Goal: Task Accomplishment & Management: Complete application form

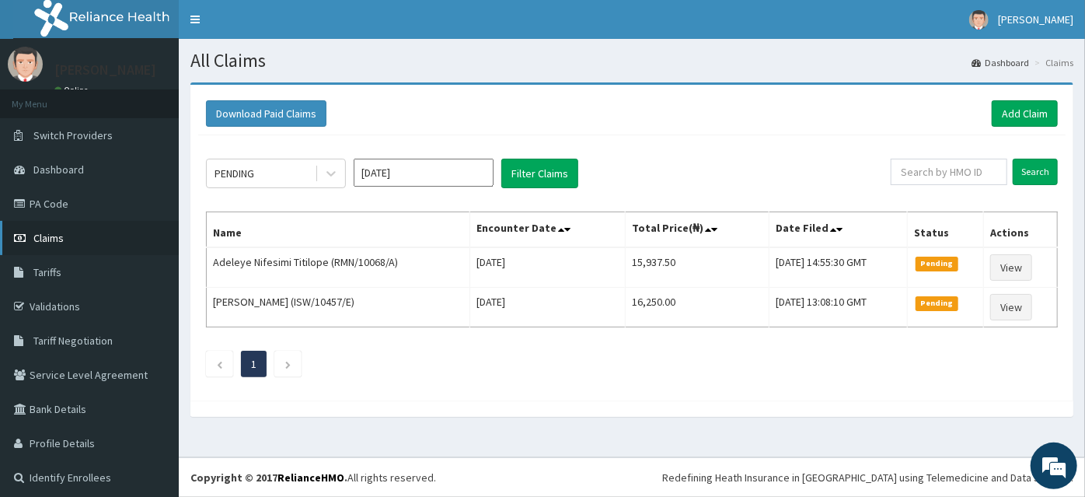
click at [44, 227] on link "Claims" at bounding box center [89, 238] width 179 height 34
click at [35, 239] on span "Claims" at bounding box center [48, 238] width 30 height 14
click at [79, 249] on link "Claims" at bounding box center [89, 238] width 179 height 34
click at [1004, 126] on link "Add Claim" at bounding box center [1025, 113] width 66 height 26
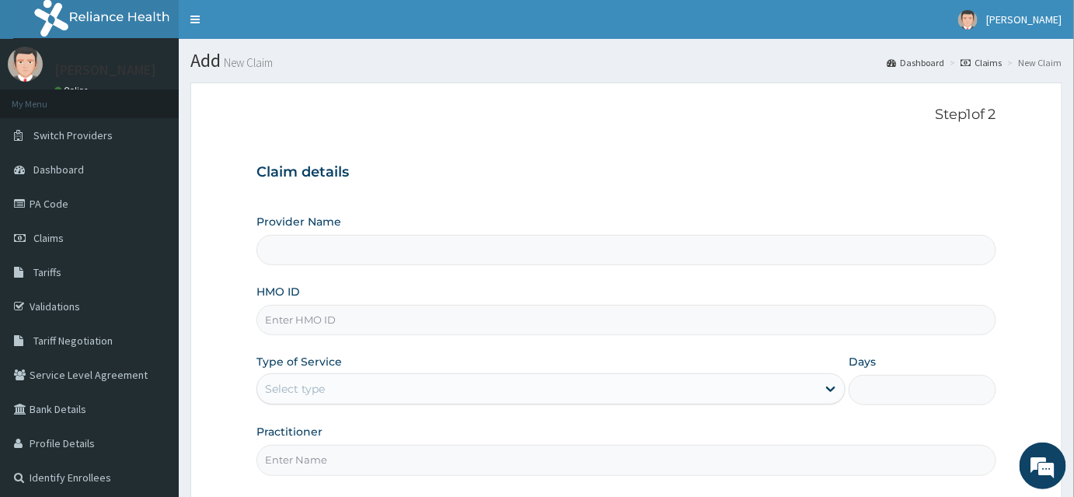
click at [266, 332] on input "HMO ID" at bounding box center [627, 320] width 740 height 30
type input "INLAND SPECIALIST HOSPITAL- KETU"
paste input "LBP/10084/A"
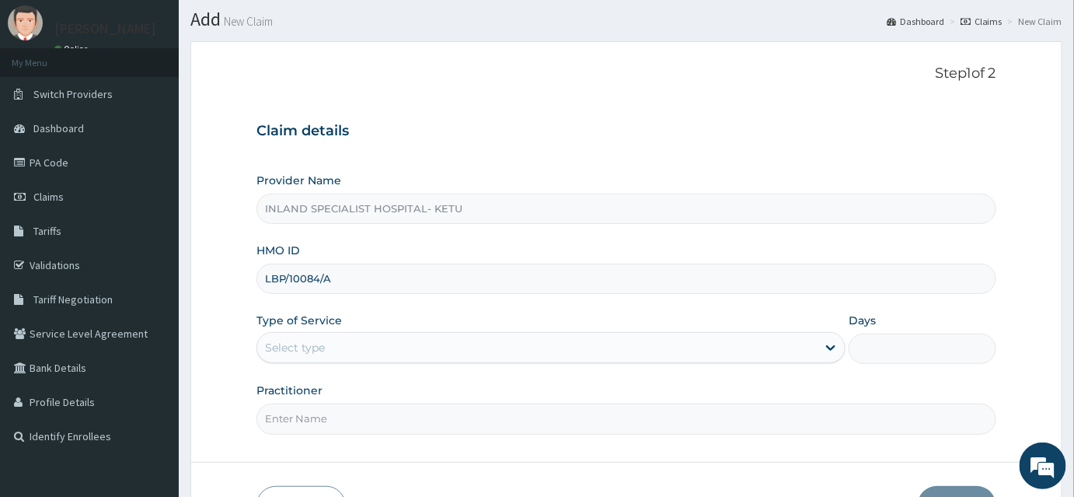
scroll to position [141, 0]
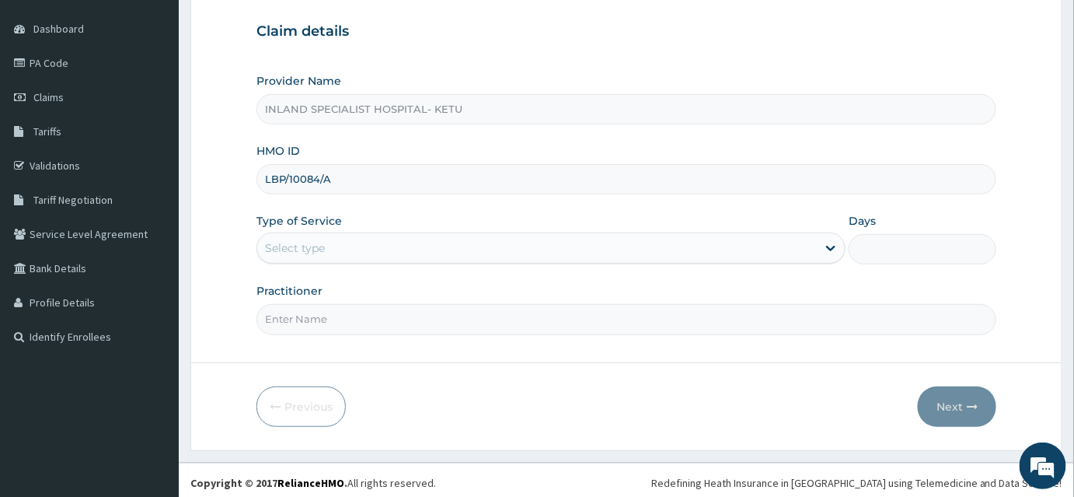
type input "LBP/10084/A"
click at [312, 260] on div "Select type" at bounding box center [551, 247] width 589 height 31
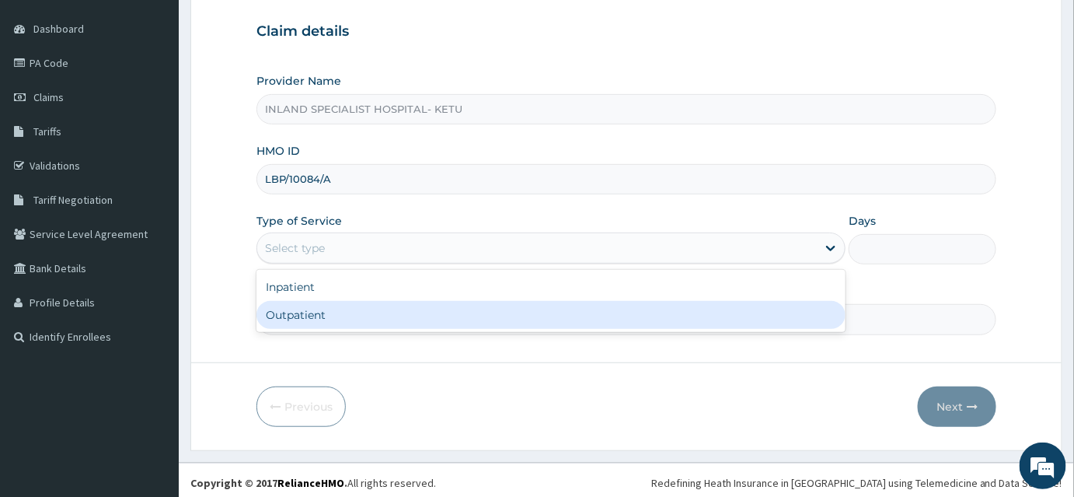
click at [305, 309] on div "Outpatient" at bounding box center [551, 315] width 589 height 28
type input "1"
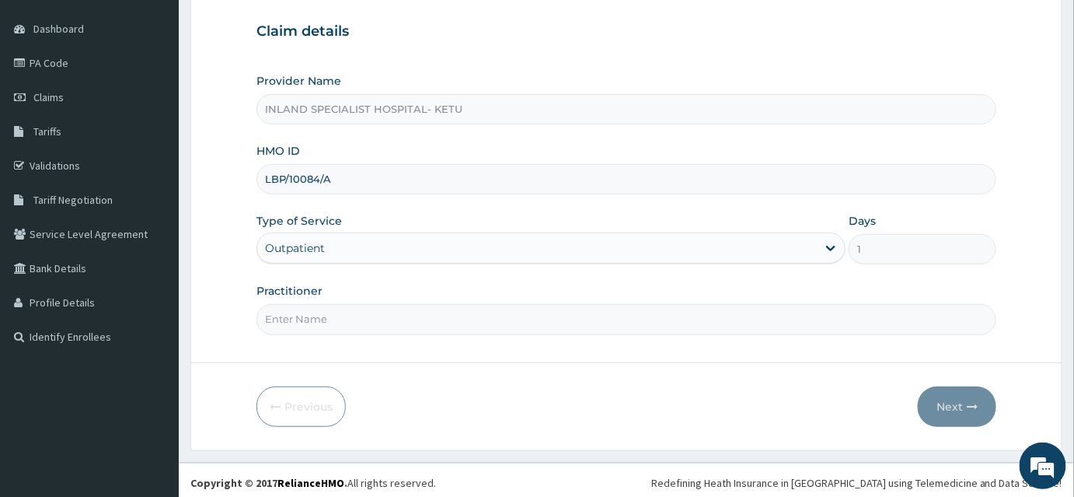
click at [386, 328] on input "Practitioner" at bounding box center [627, 319] width 740 height 30
type input "Dr Olujitan"
click at [951, 407] on button "Next" at bounding box center [957, 406] width 79 height 40
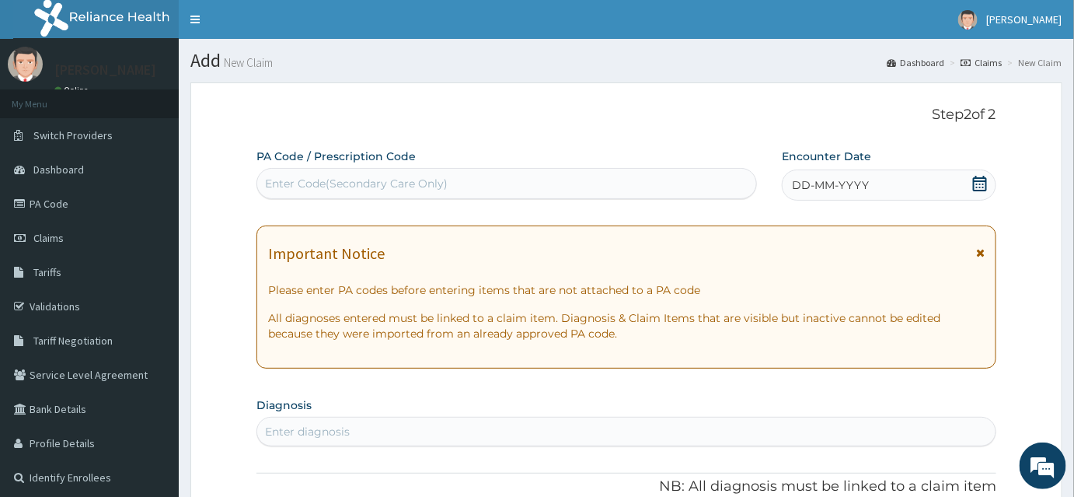
click at [987, 183] on icon at bounding box center [980, 184] width 14 height 16
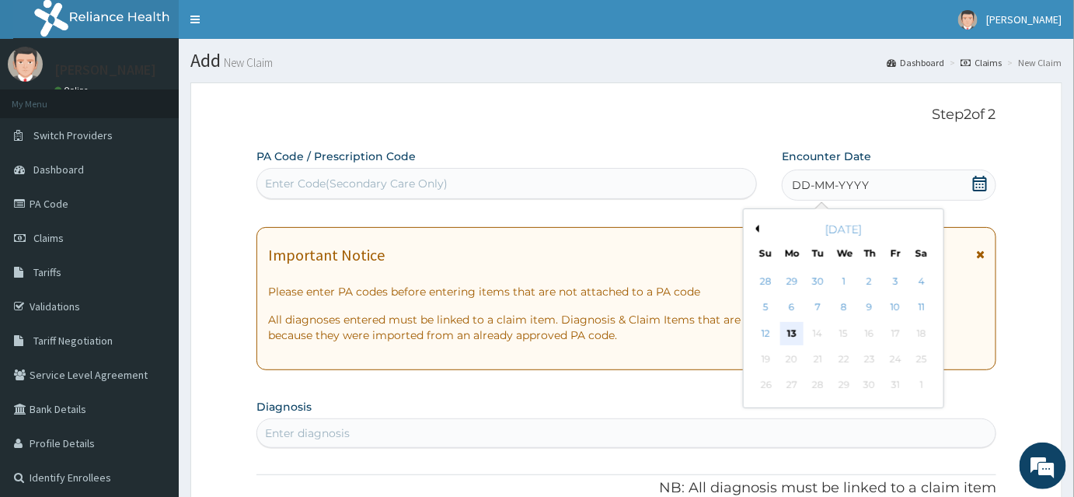
click at [785, 331] on div "13" at bounding box center [791, 333] width 23 height 23
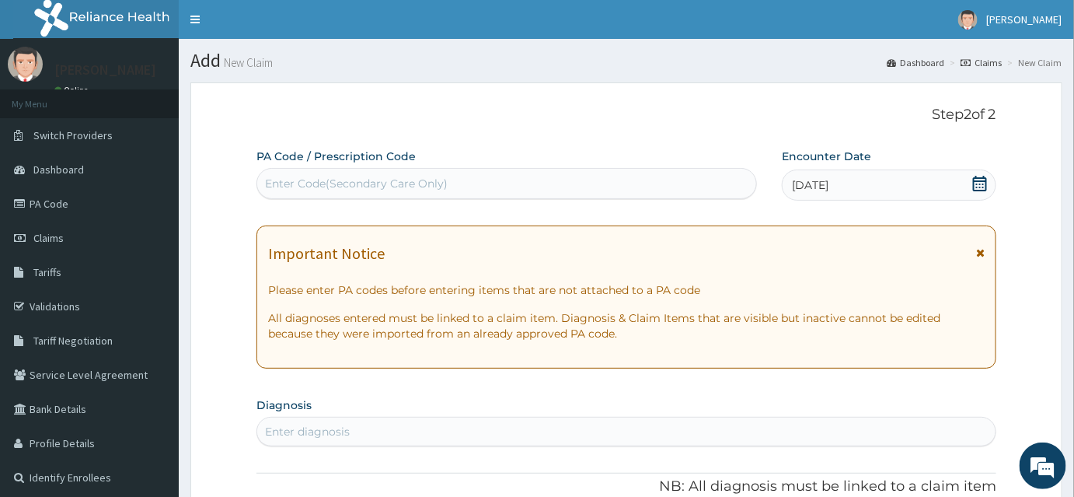
scroll to position [141, 0]
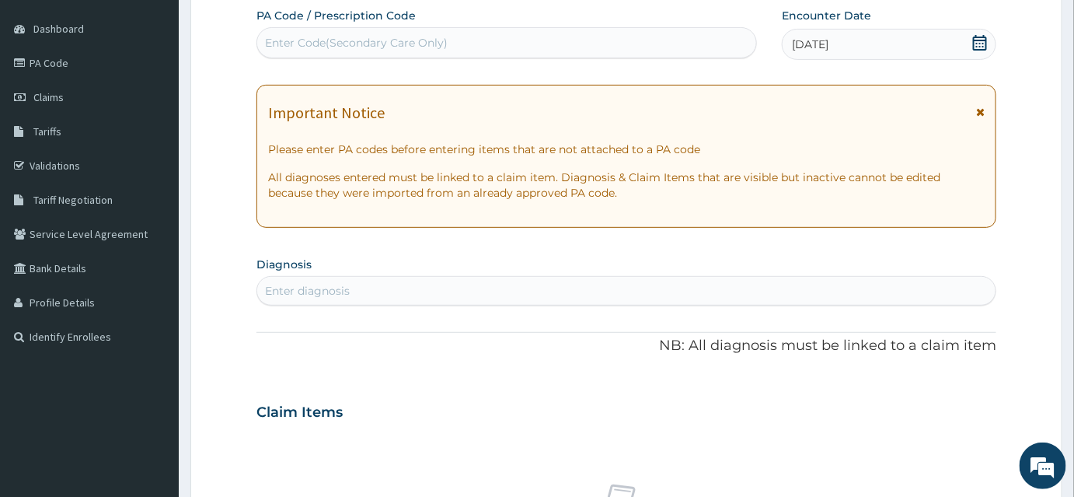
click at [358, 298] on div "Enter diagnosis" at bounding box center [626, 290] width 738 height 25
type input "Malaria"
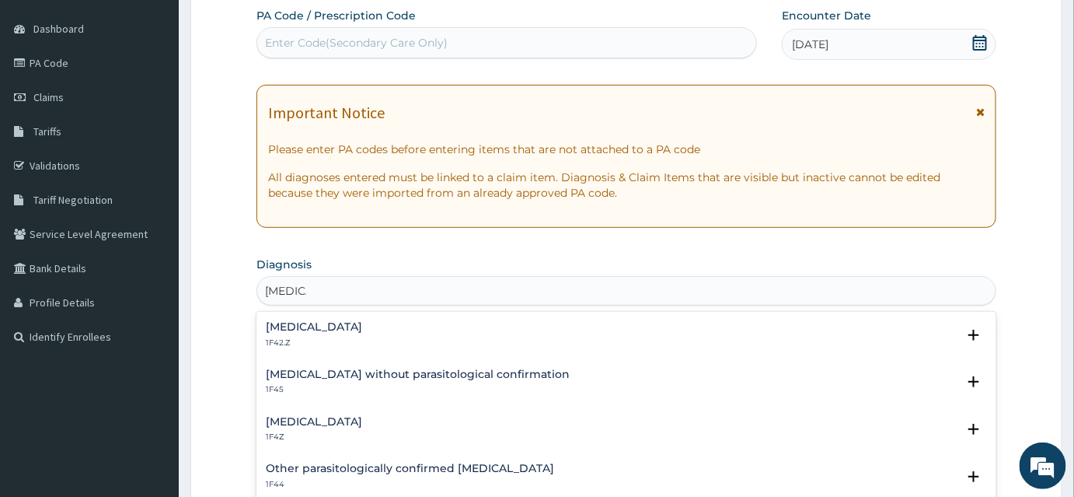
click at [325, 323] on h4 "Plasmodium malariae malaria without complication" at bounding box center [314, 327] width 96 height 12
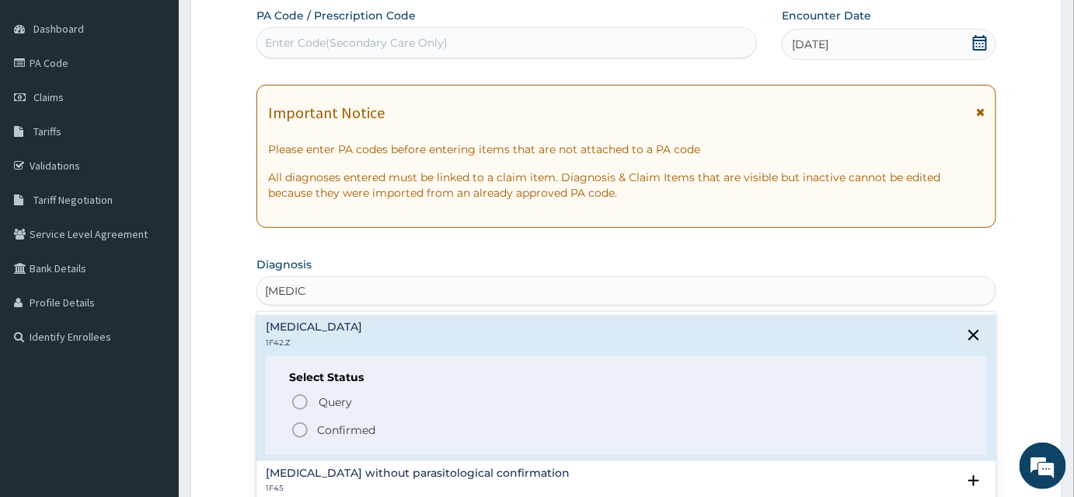
click at [304, 423] on circle "status option filled" at bounding box center [300, 430] width 14 height 14
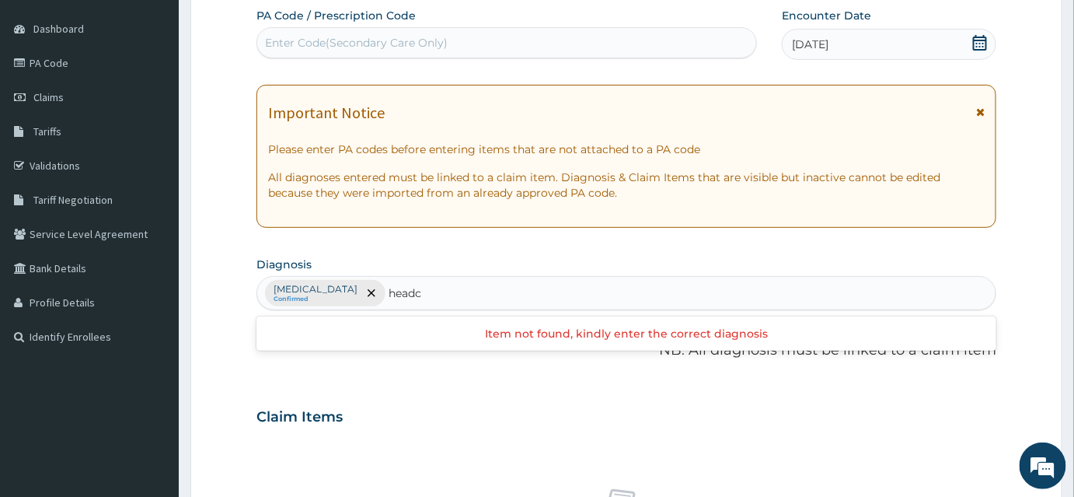
type input "head"
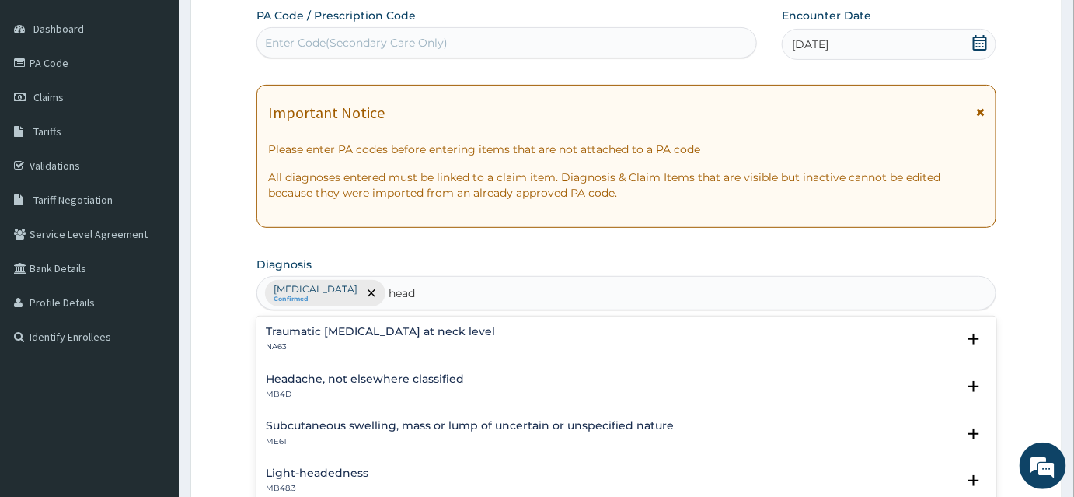
click at [393, 397] on p "MB4D" at bounding box center [365, 394] width 198 height 11
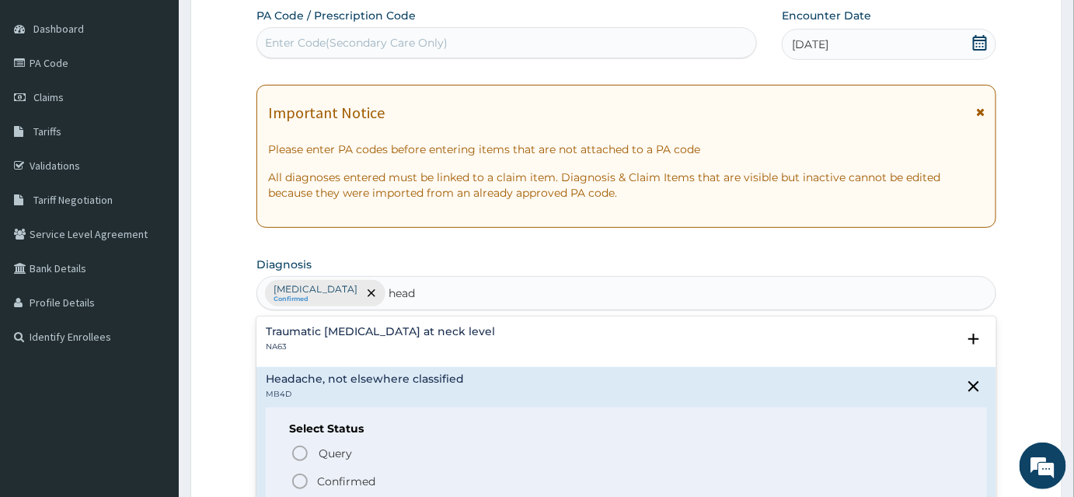
click at [344, 480] on p "Confirmed" at bounding box center [346, 481] width 58 height 16
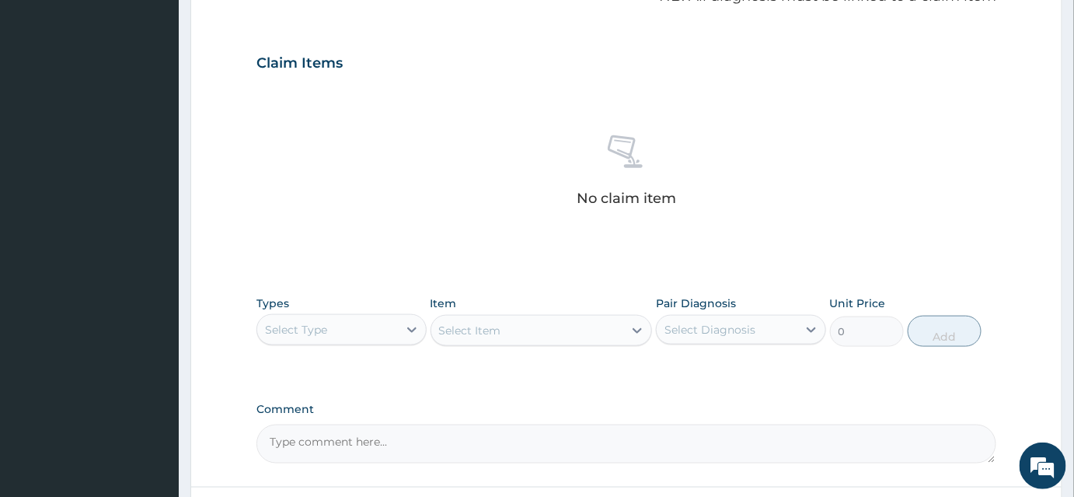
scroll to position [622, 0]
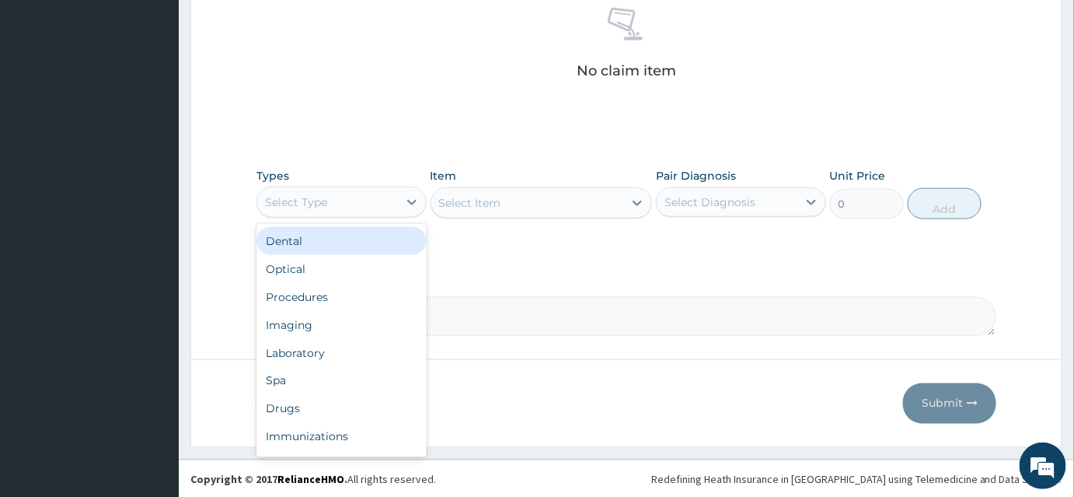
click at [365, 213] on div "Select Type" at bounding box center [342, 202] width 170 height 31
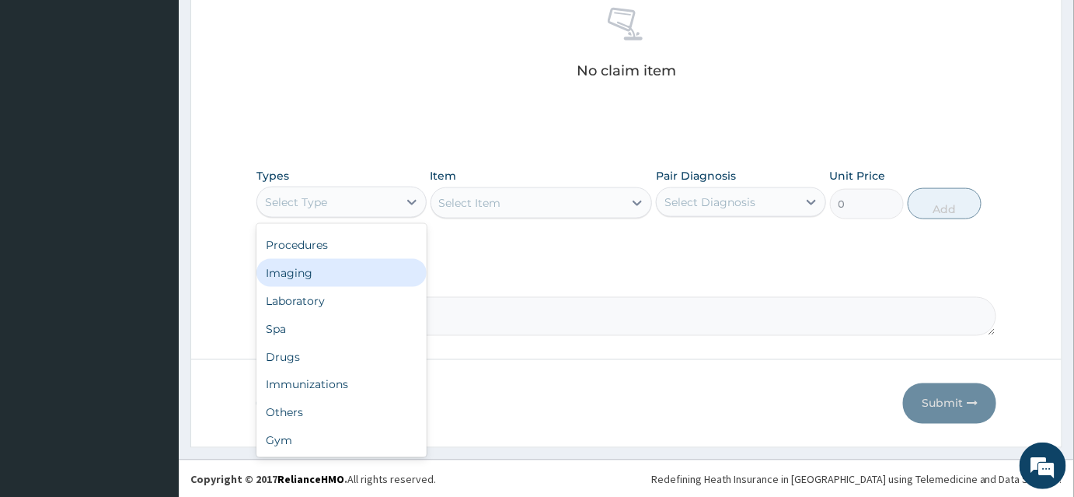
scroll to position [0, 0]
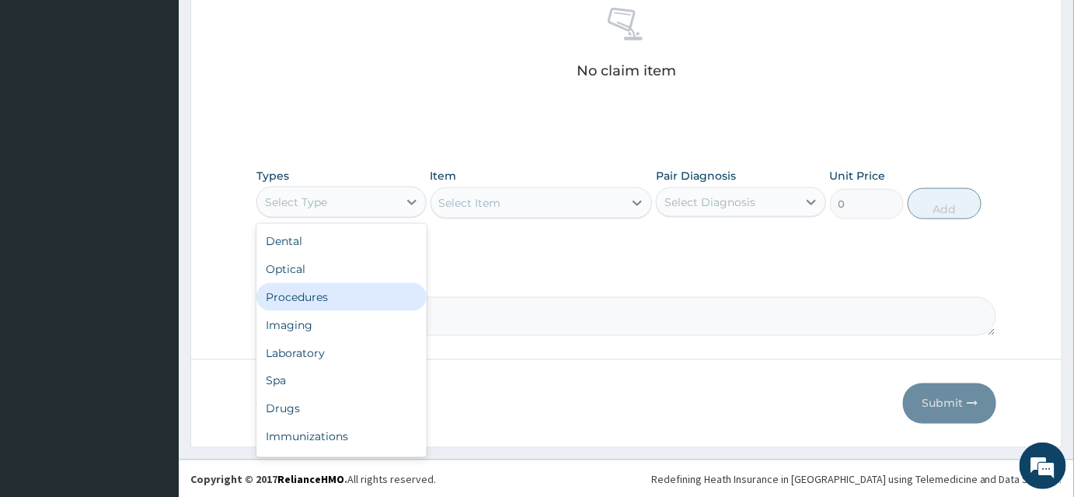
click at [321, 307] on div "Procedures" at bounding box center [342, 297] width 170 height 28
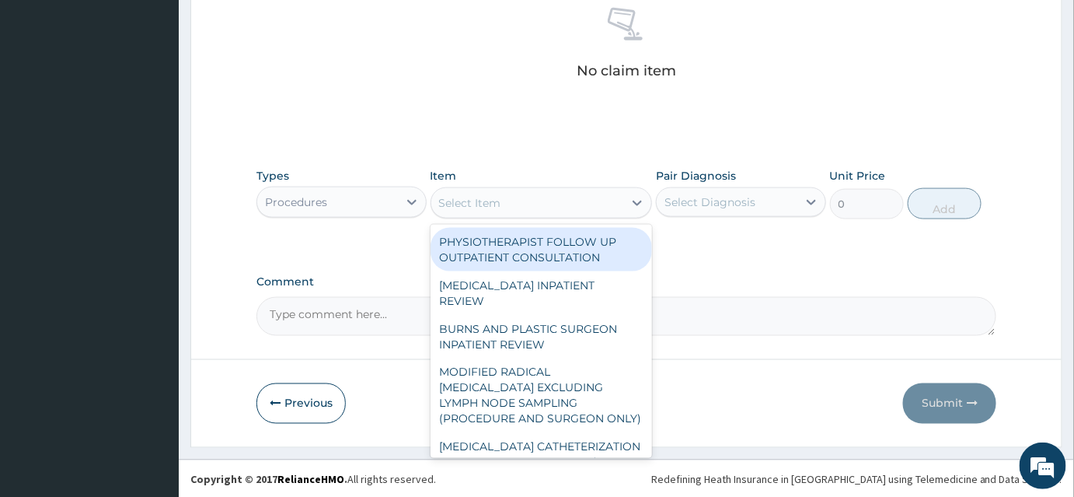
click at [549, 190] on div "Select Item" at bounding box center [527, 202] width 193 height 25
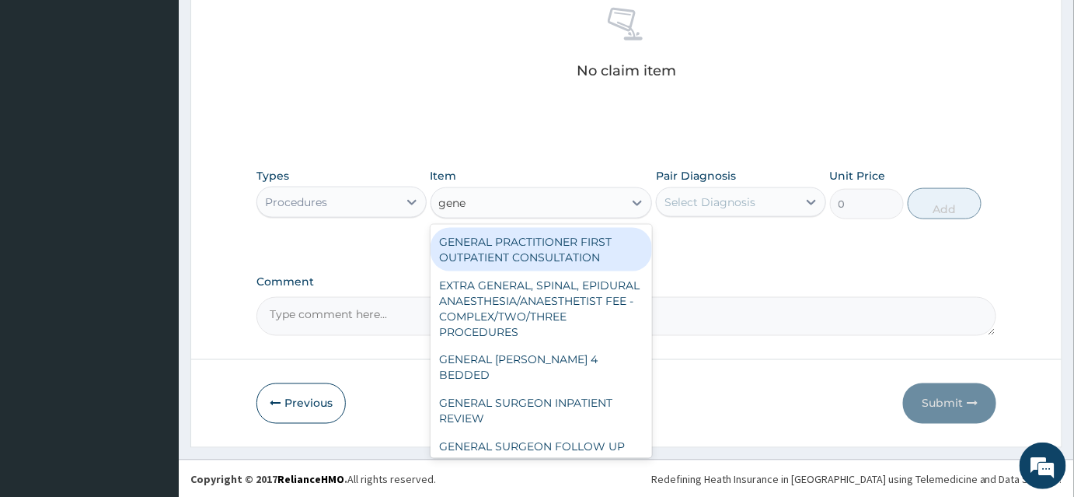
type input "gener"
click at [566, 246] on div "GENERAL PRACTITIONER FIRST OUTPATIENT CONSULTATION" at bounding box center [542, 250] width 222 height 44
type input "3750"
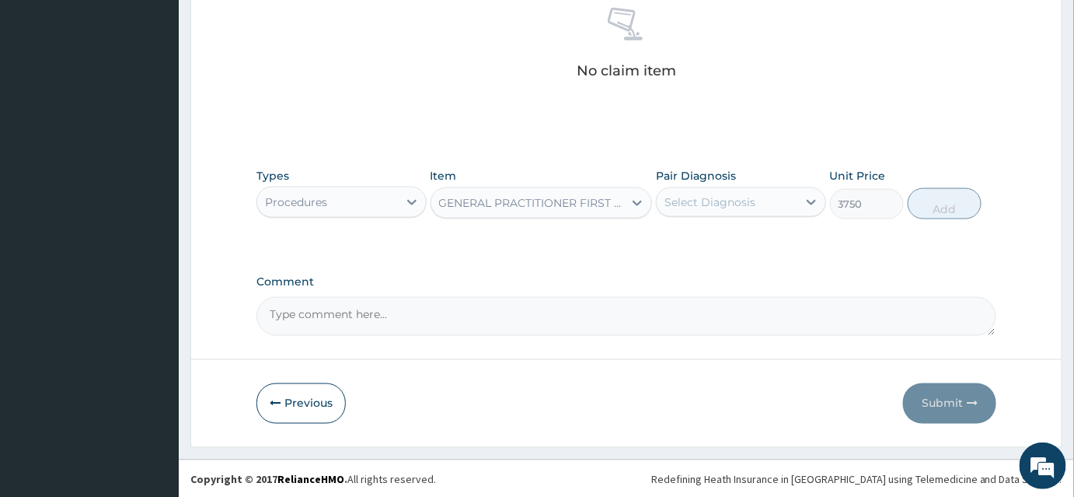
click at [676, 201] on div "Select Diagnosis" at bounding box center [710, 202] width 91 height 16
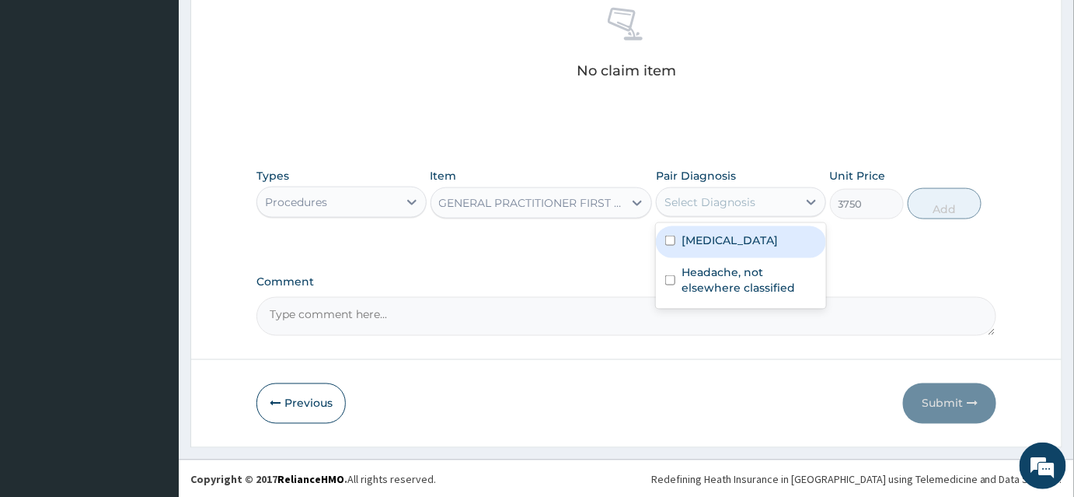
click at [703, 239] on label "Plasmodium malariae malaria without complication" at bounding box center [730, 240] width 96 height 16
checkbox input "true"
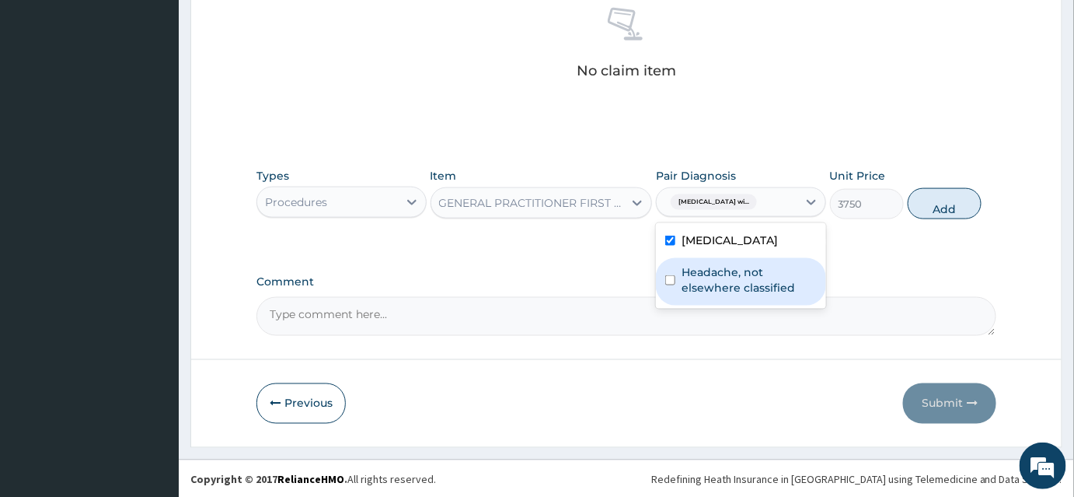
click at [720, 295] on label "Headache, not elsewhere classified" at bounding box center [749, 279] width 135 height 31
checkbox input "true"
click at [934, 200] on button "Add" at bounding box center [945, 203] width 74 height 31
type input "0"
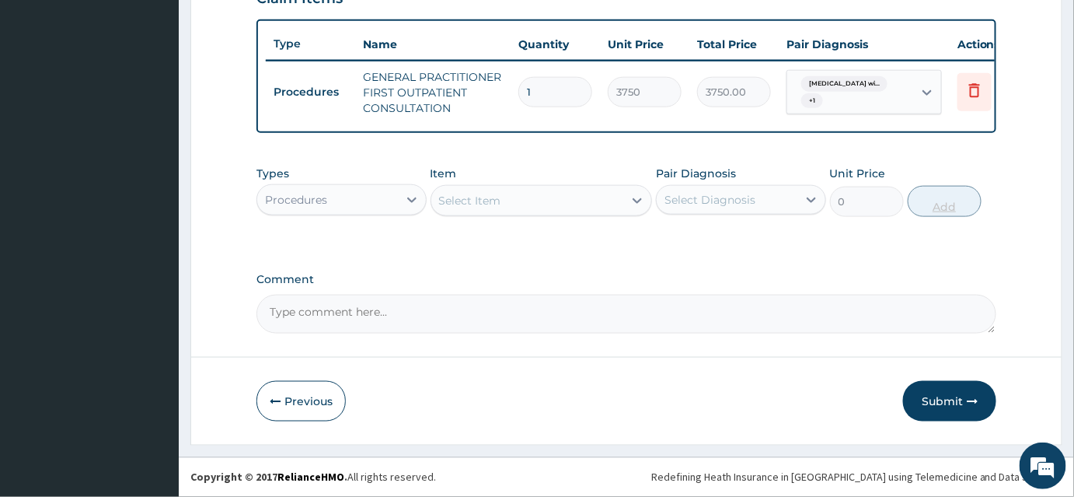
scroll to position [566, 0]
click at [331, 229] on div "Types Procedures Item Select Item Pair Diagnosis Select Diagnosis Unit Price 0 …" at bounding box center [627, 203] width 740 height 90
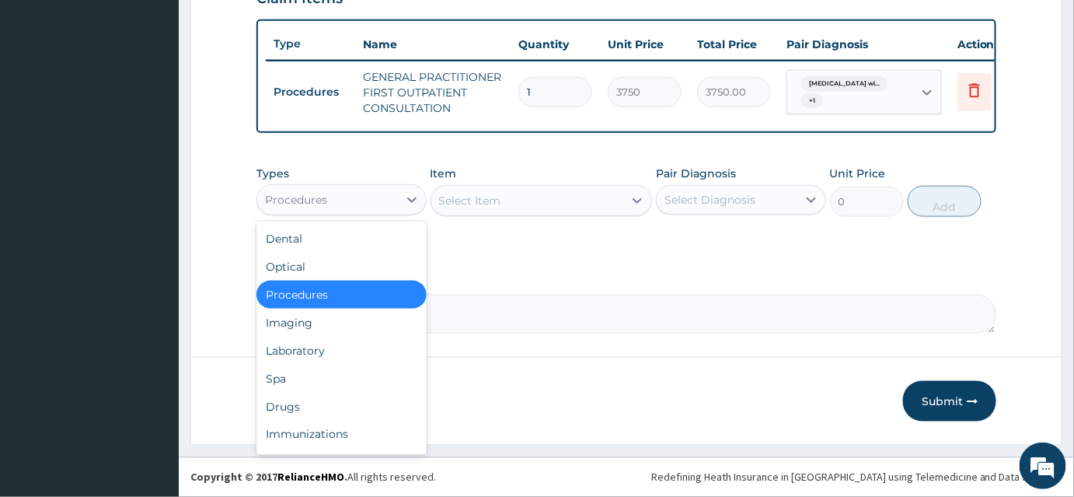
click at [325, 208] on div "Procedures" at bounding box center [327, 199] width 141 height 25
click at [320, 363] on div "Laboratory" at bounding box center [342, 351] width 170 height 28
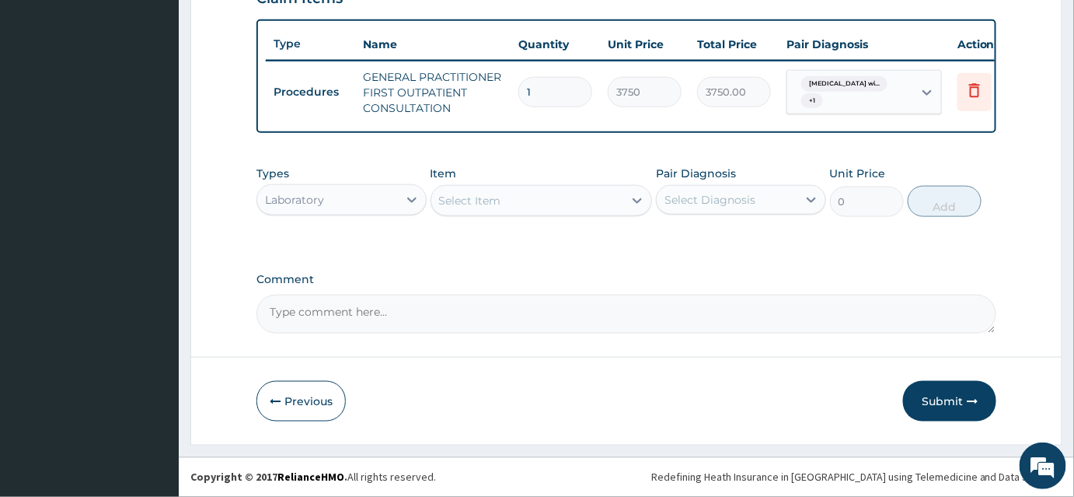
click at [480, 216] on div "Select Item" at bounding box center [542, 200] width 222 height 31
type input "m"
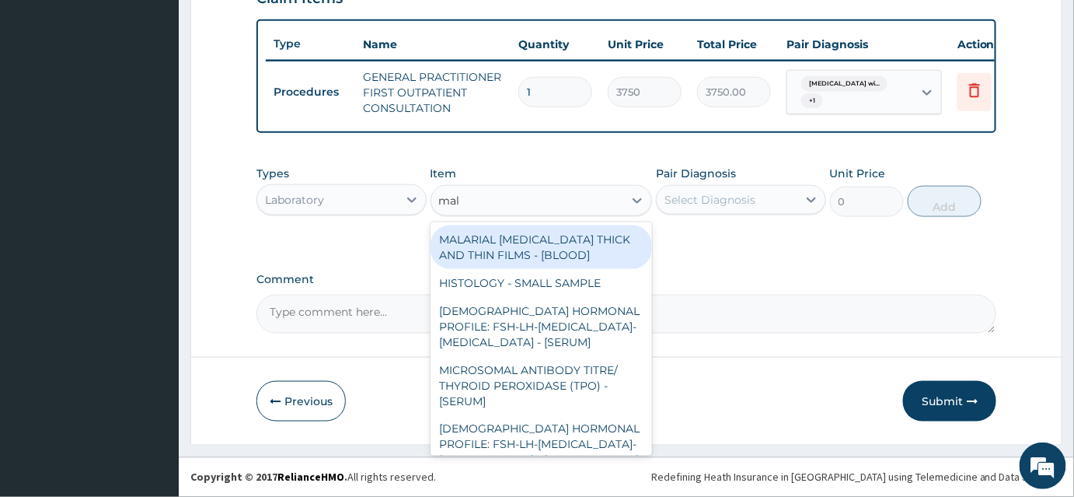
type input "mala"
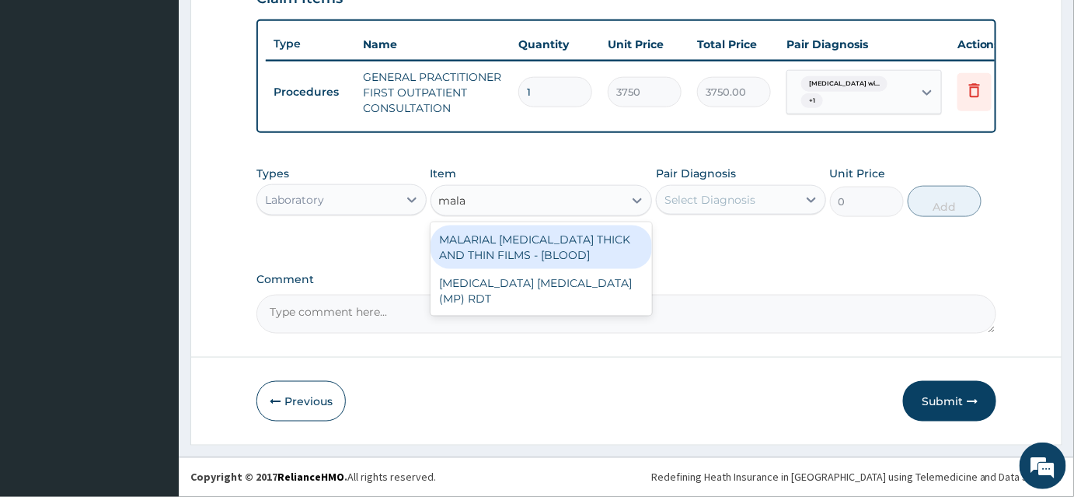
click at [563, 250] on div "MALARIAL PARASITE THICK AND THIN FILMS - [BLOOD]" at bounding box center [542, 247] width 222 height 44
type input "2187.5"
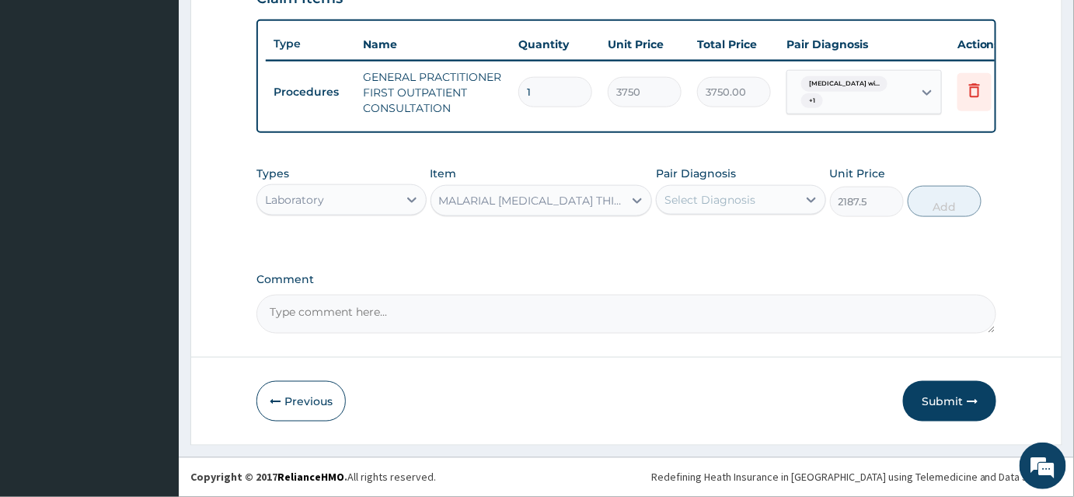
click at [746, 176] on div "Pair Diagnosis Select Diagnosis" at bounding box center [741, 191] width 170 height 51
click at [752, 196] on div "Select Diagnosis" at bounding box center [710, 200] width 91 height 16
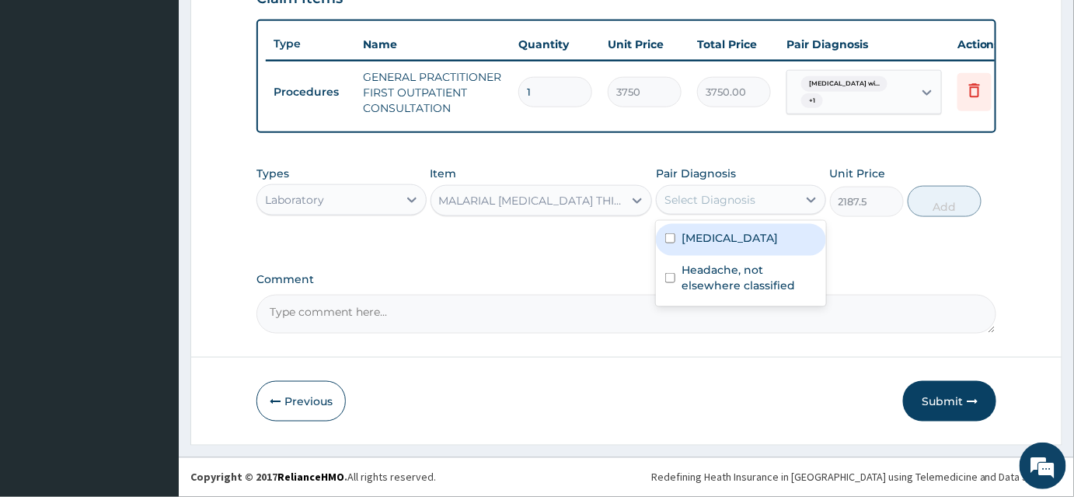
click at [732, 246] on label "Plasmodium malariae malaria without complication" at bounding box center [730, 238] width 96 height 16
checkbox input "true"
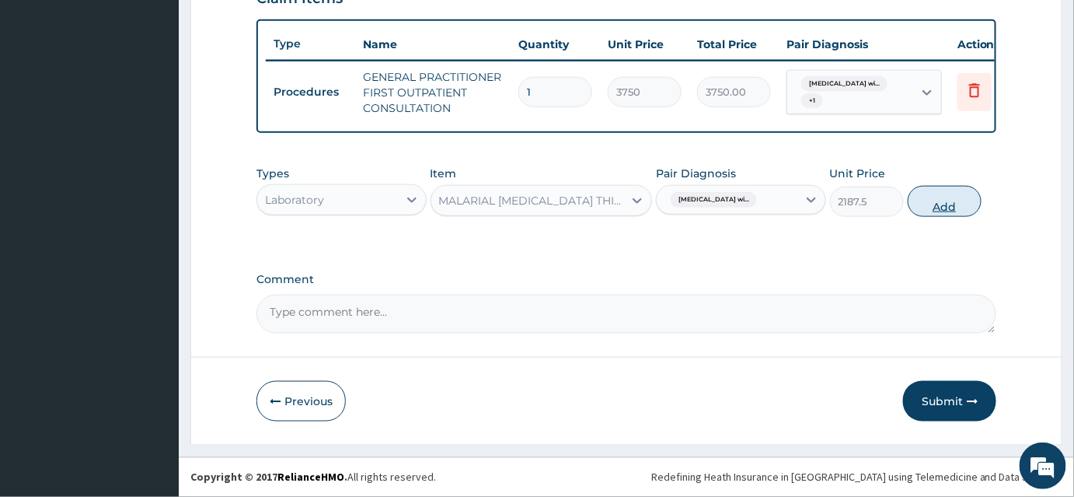
click at [930, 211] on button "Add" at bounding box center [945, 201] width 74 height 31
type input "0"
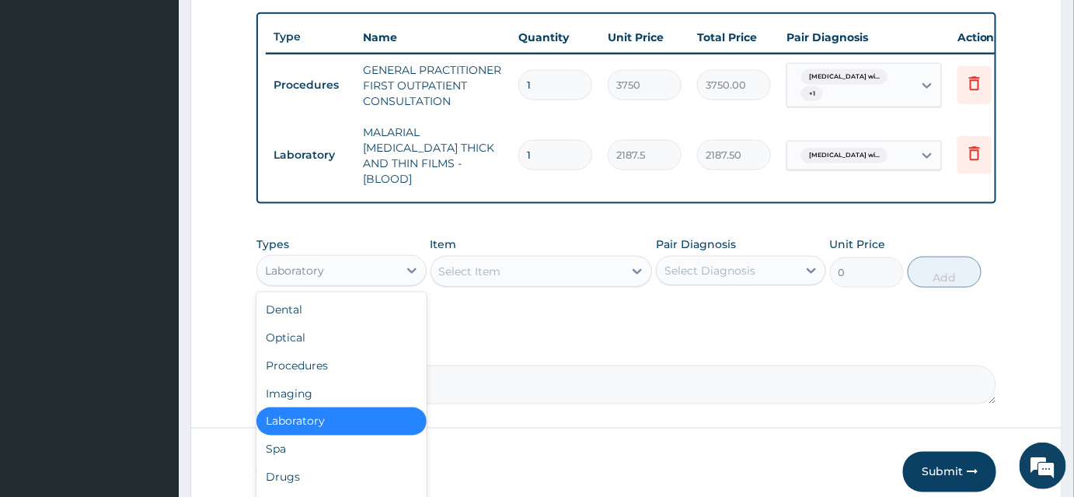
click at [361, 258] on div "Laboratory" at bounding box center [327, 270] width 141 height 25
click at [305, 463] on div "Drugs" at bounding box center [342, 477] width 170 height 28
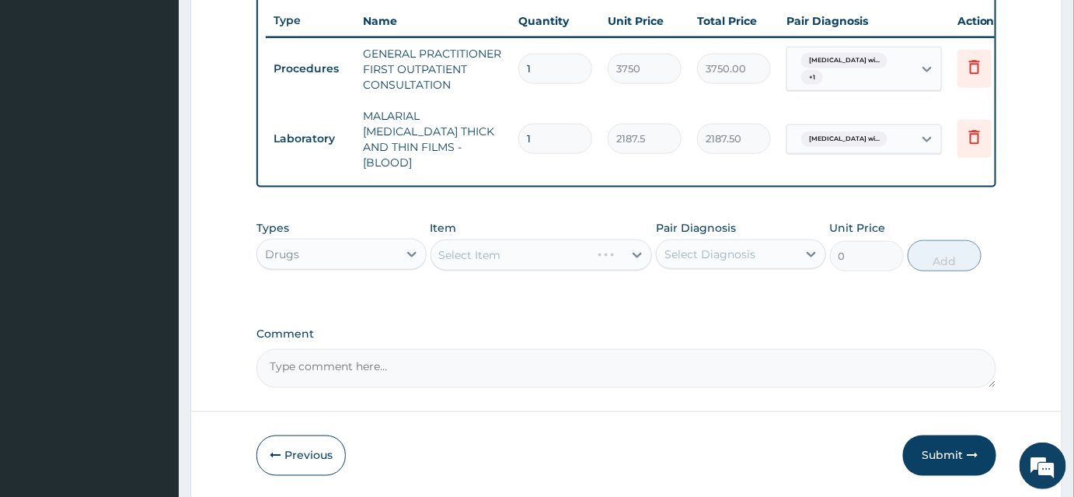
scroll to position [628, 0]
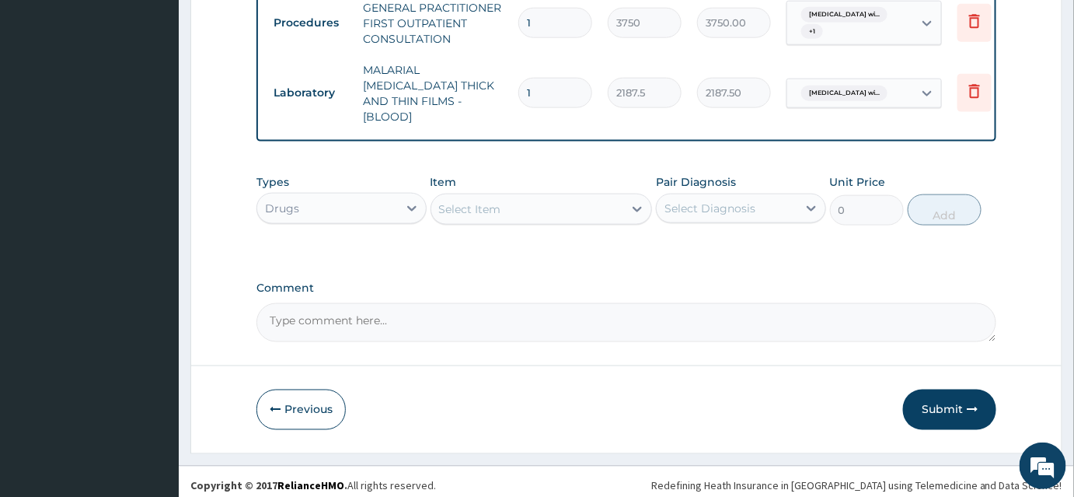
click at [568, 197] on div "Select Item" at bounding box center [527, 209] width 193 height 25
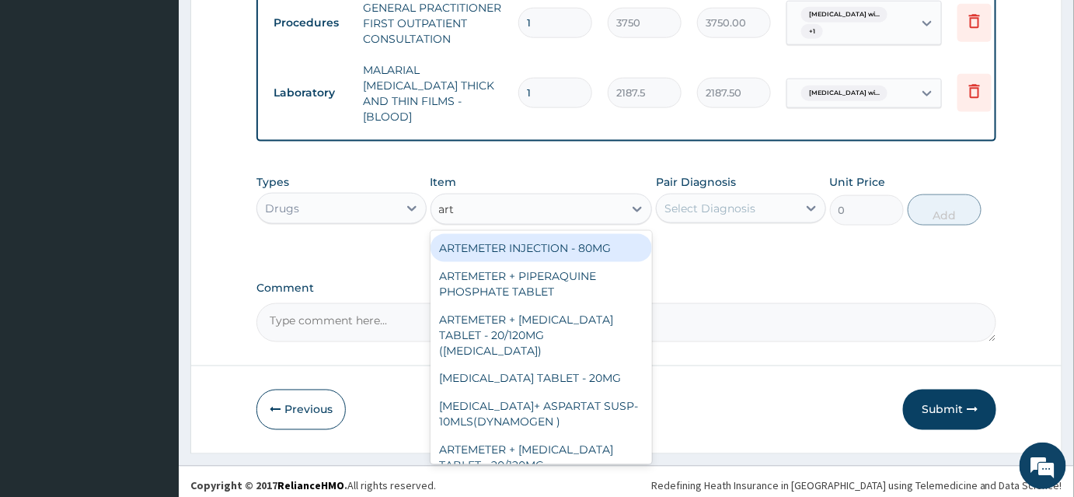
type input "arte"
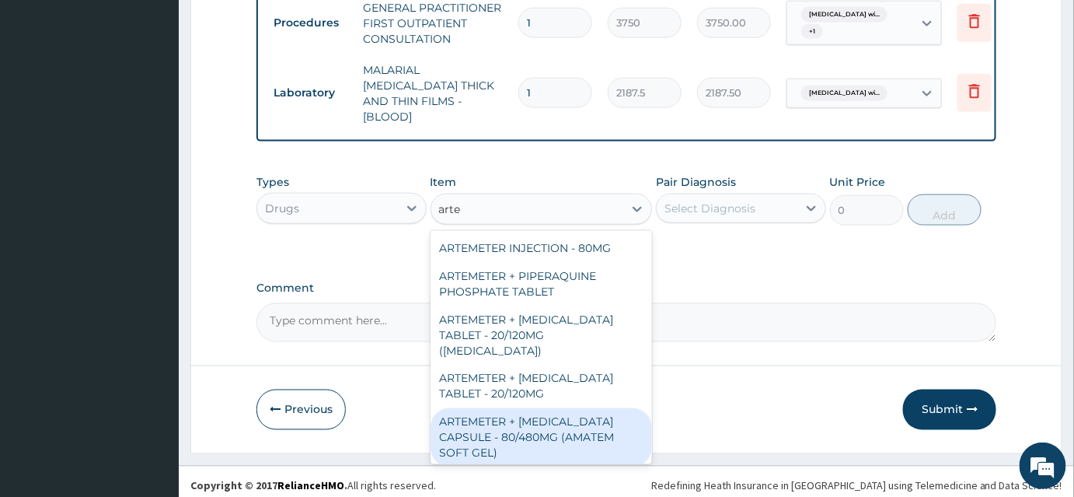
click at [546, 408] on div "ARTEMETER + LUMEFANTRINE CAPSULE - 80/480MG (AMATEM SOFT GEL)" at bounding box center [542, 437] width 222 height 59
type input "420"
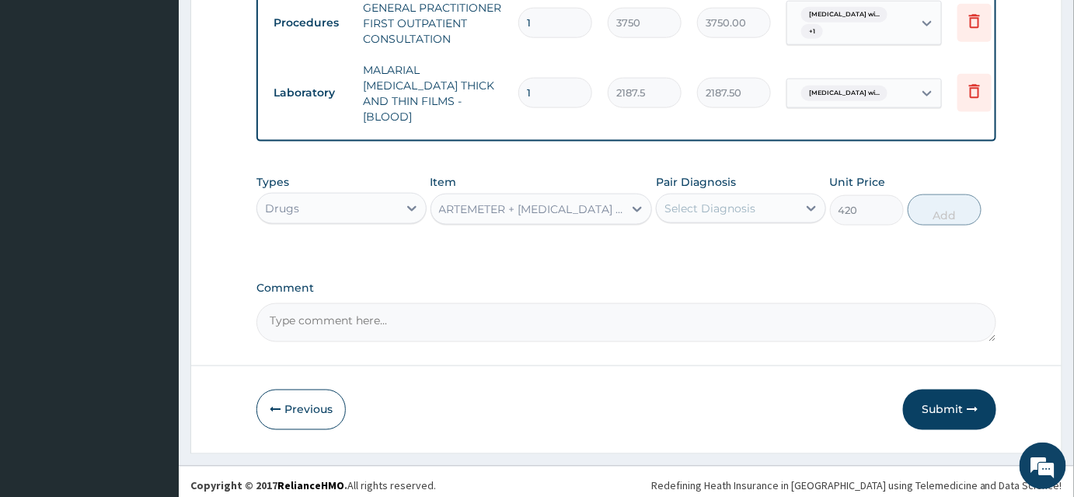
click at [702, 201] on div "Select Diagnosis" at bounding box center [710, 209] width 91 height 16
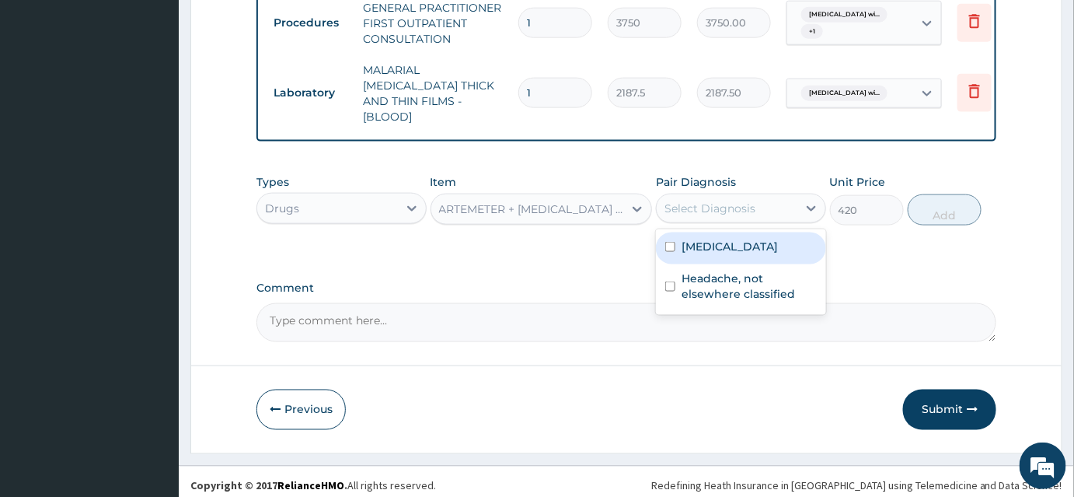
click at [723, 254] on label "Plasmodium malariae malaria without complication" at bounding box center [730, 247] width 96 height 16
checkbox input "true"
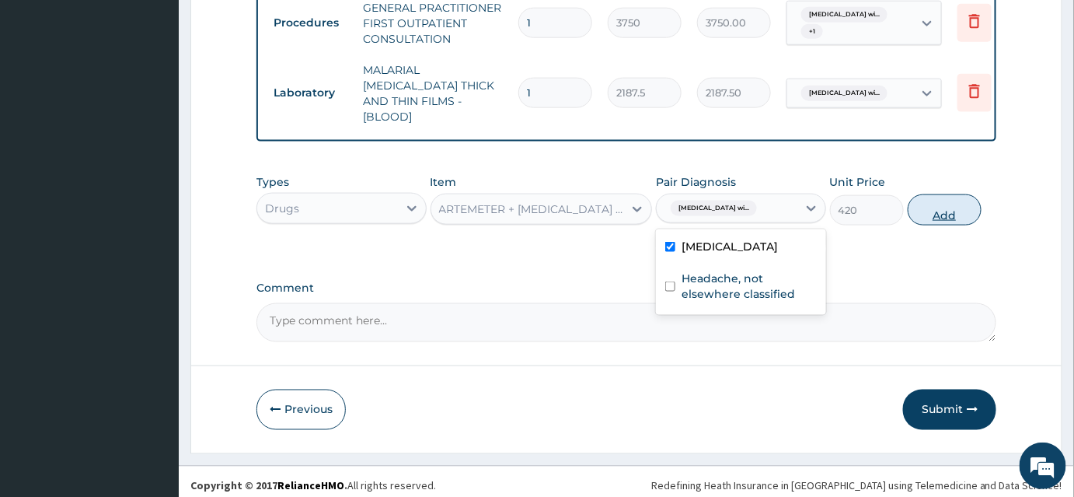
click at [941, 207] on button "Add" at bounding box center [945, 209] width 74 height 31
type input "0"
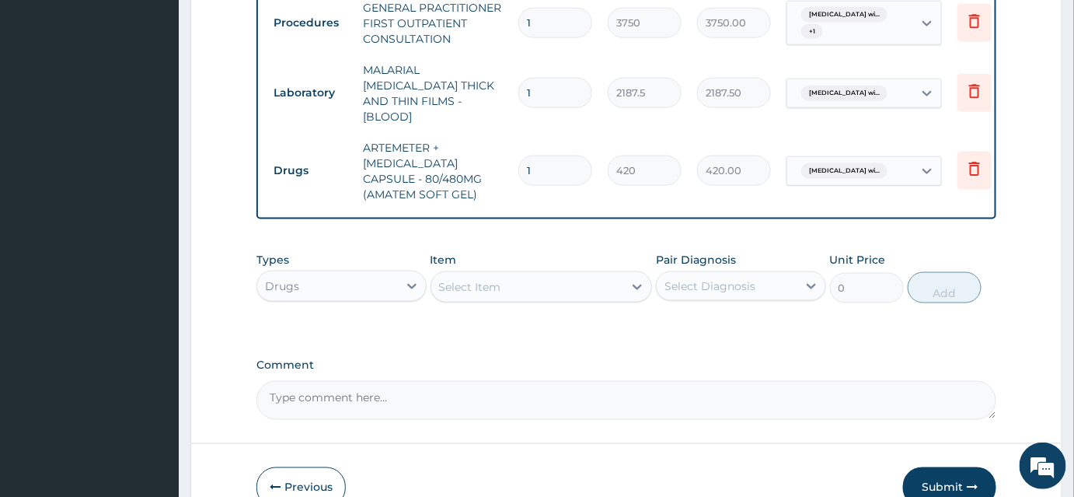
drag, startPoint x: 550, startPoint y: 159, endPoint x: 482, endPoint y: 150, distance: 68.2
click at [482, 150] on tr "Drugs ARTEMETER + LUMEFANTRINE CAPSULE - 80/480MG (AMATEM SOFT GEL) 1 420 420.0…" at bounding box center [647, 171] width 762 height 78
type input "6"
type input "2520.00"
type input "6"
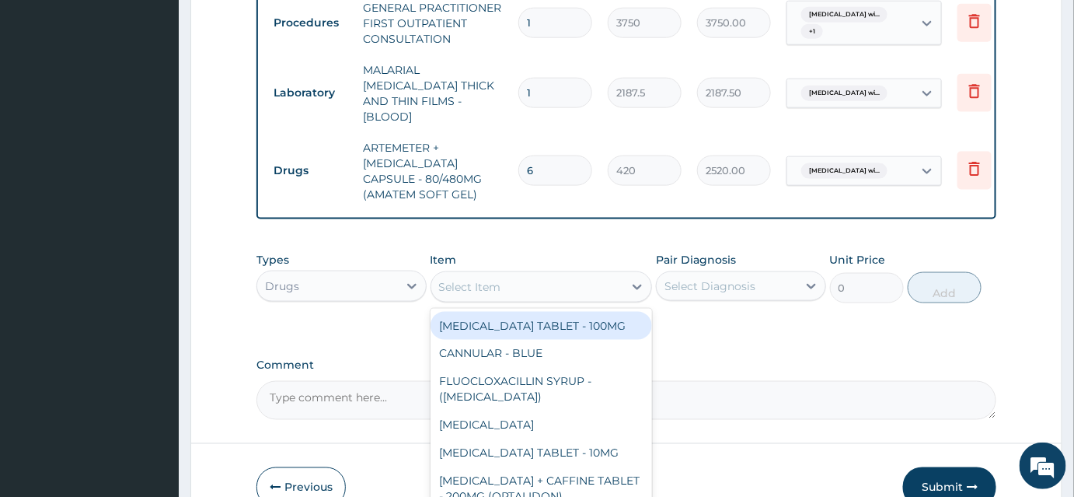
click at [501, 274] on div "Select Item" at bounding box center [527, 286] width 193 height 25
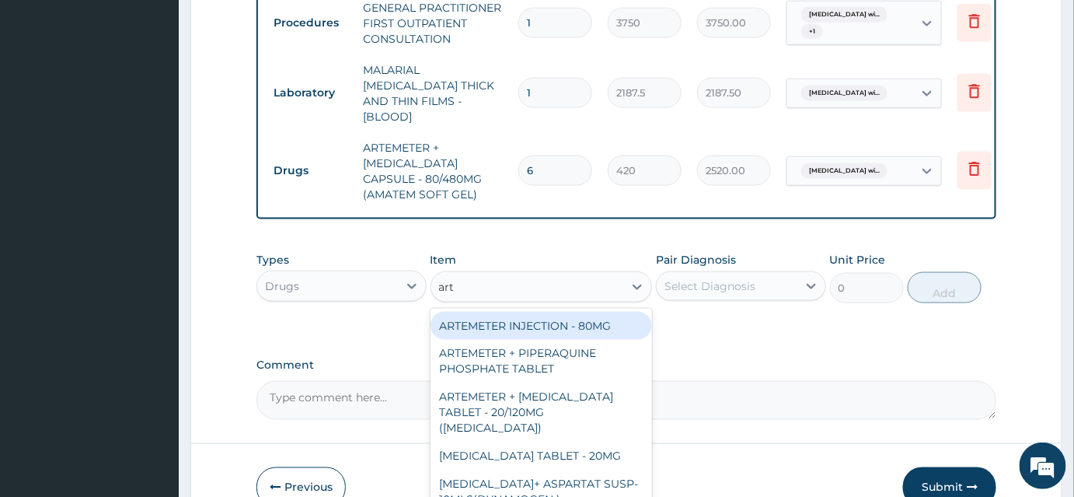
type input "arte"
click at [572, 324] on div "ARTEMETER INJECTION - 80MG" at bounding box center [542, 326] width 222 height 28
type input "475.99999999999994"
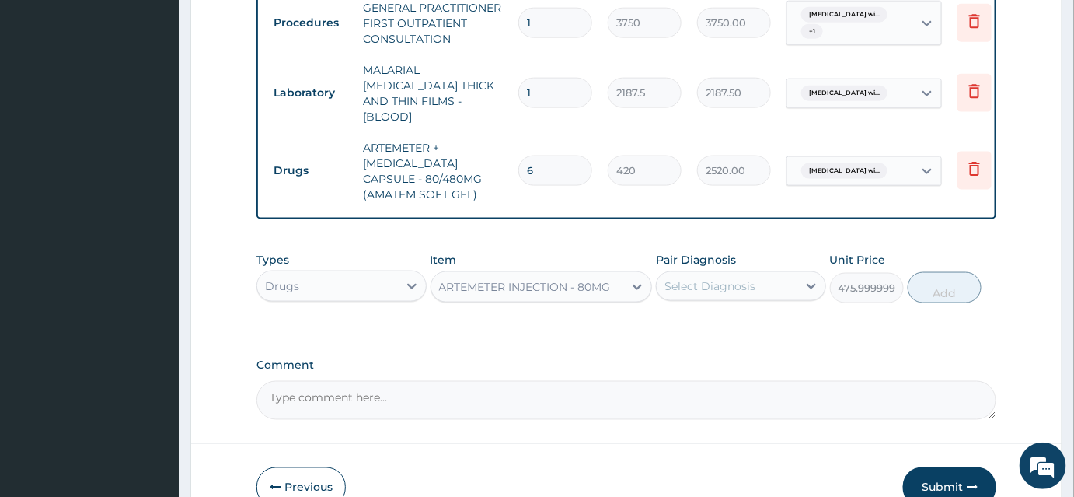
click at [728, 278] on div "Select Diagnosis" at bounding box center [710, 286] width 91 height 16
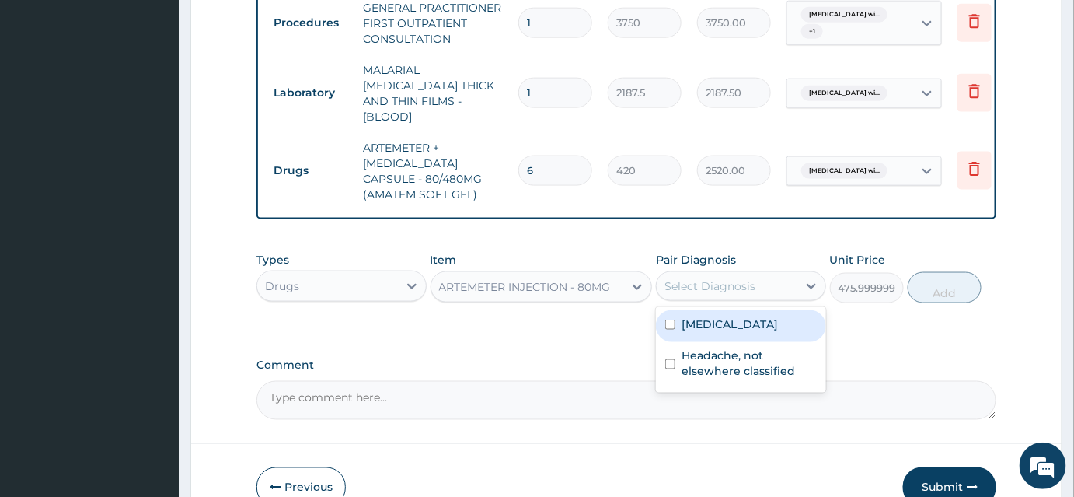
click at [715, 331] on label "Plasmodium malariae malaria without complication" at bounding box center [730, 324] width 96 height 16
checkbox input "true"
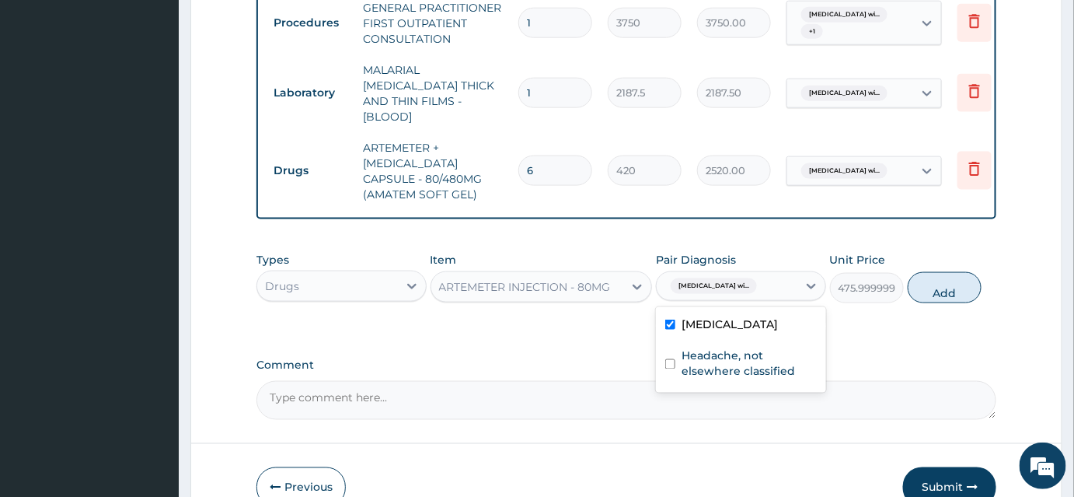
click at [941, 299] on div "Types Drugs Item ARTEMETER INJECTION - 80MG Pair Diagnosis option Plasmodium ma…" at bounding box center [627, 277] width 740 height 67
click at [940, 293] on button "Add" at bounding box center [945, 287] width 74 height 31
type input "0"
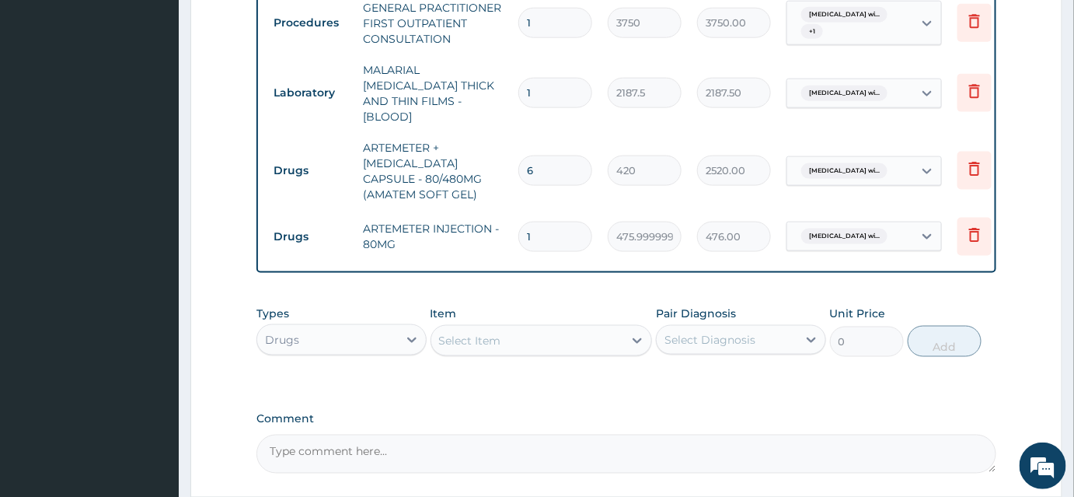
click at [533, 329] on div "Select Item" at bounding box center [527, 340] width 193 height 25
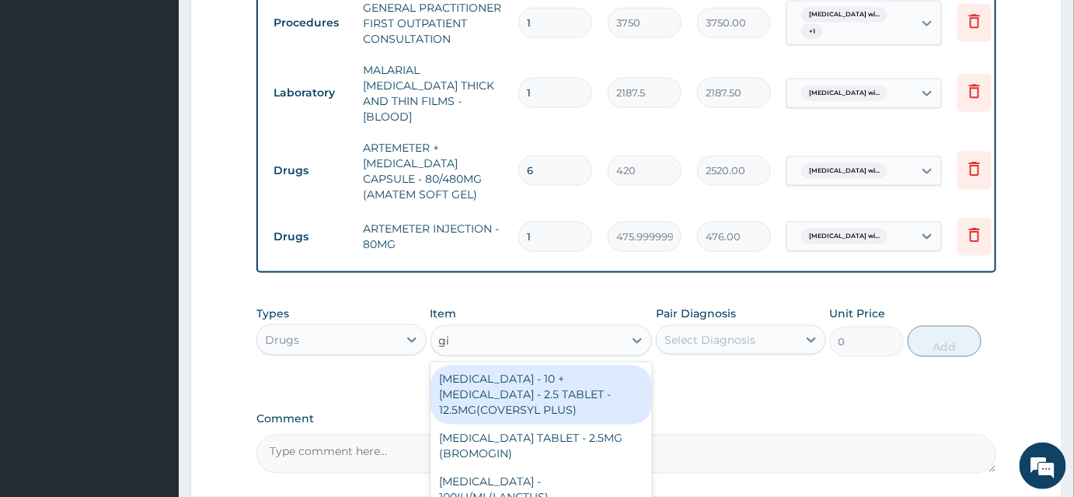
type input "g"
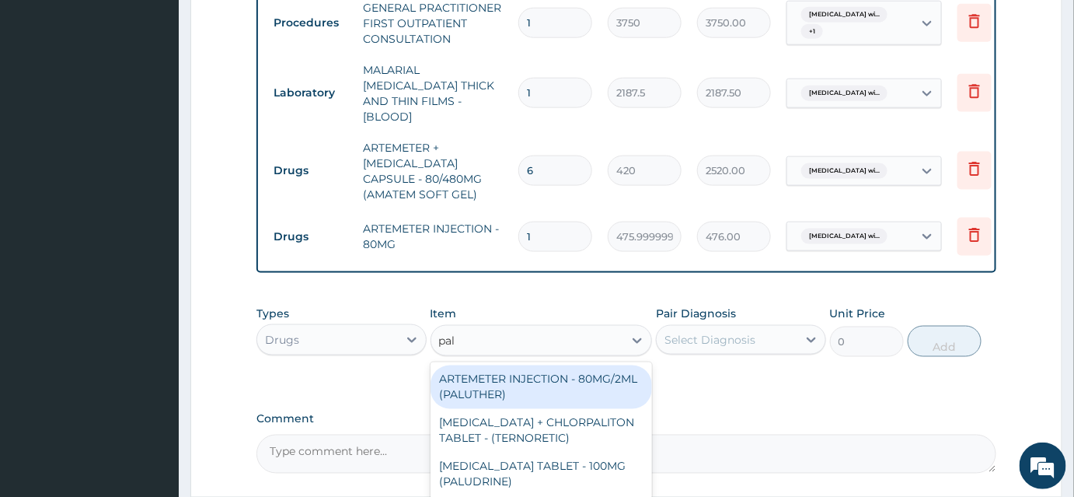
type input "palu"
click at [544, 376] on div "ARTEMETER INJECTION - 80MG/2ML (PALUTHER)" at bounding box center [542, 387] width 222 height 44
type input "700"
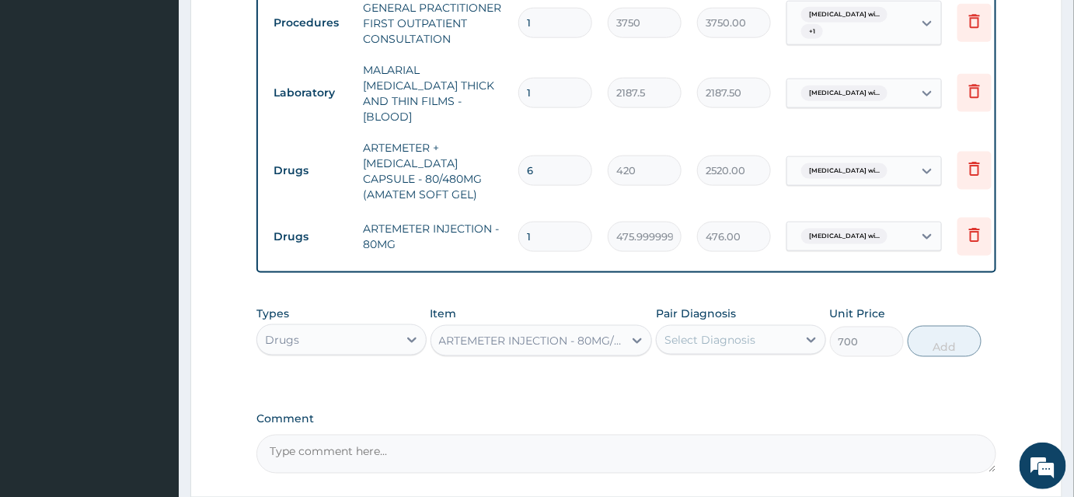
click at [713, 341] on div "Select Diagnosis" at bounding box center [727, 339] width 141 height 25
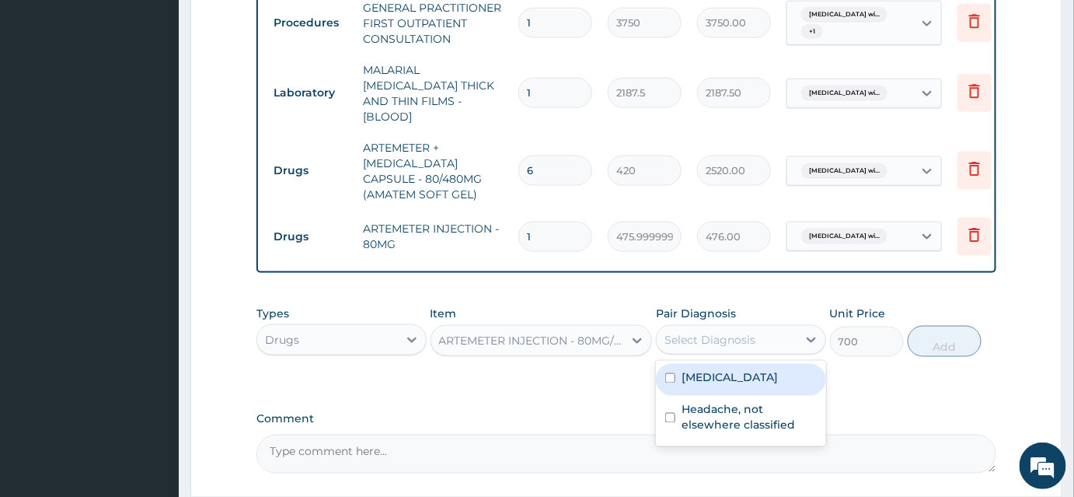
click at [713, 386] on label "Plasmodium malariae malaria without complication" at bounding box center [730, 378] width 96 height 16
checkbox input "true"
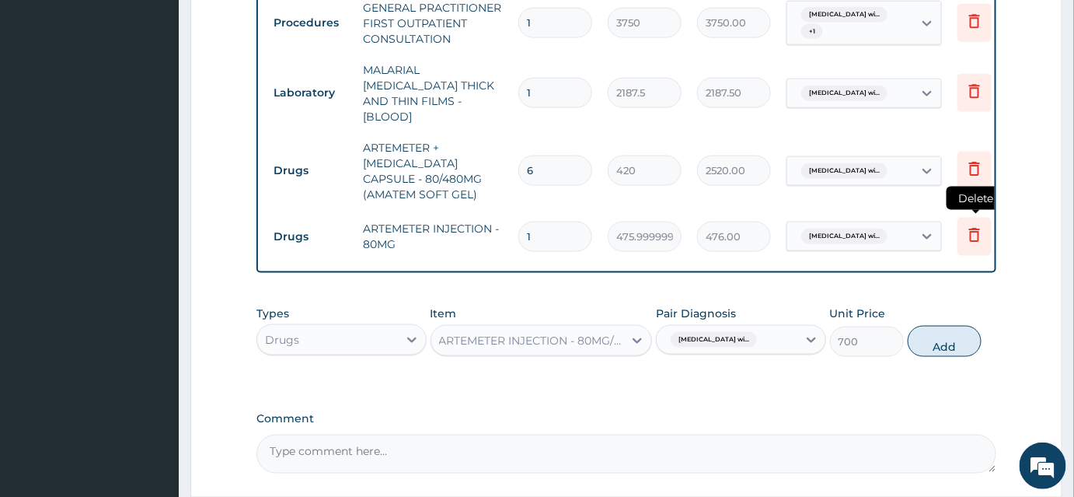
click at [958, 223] on icon at bounding box center [975, 237] width 34 height 38
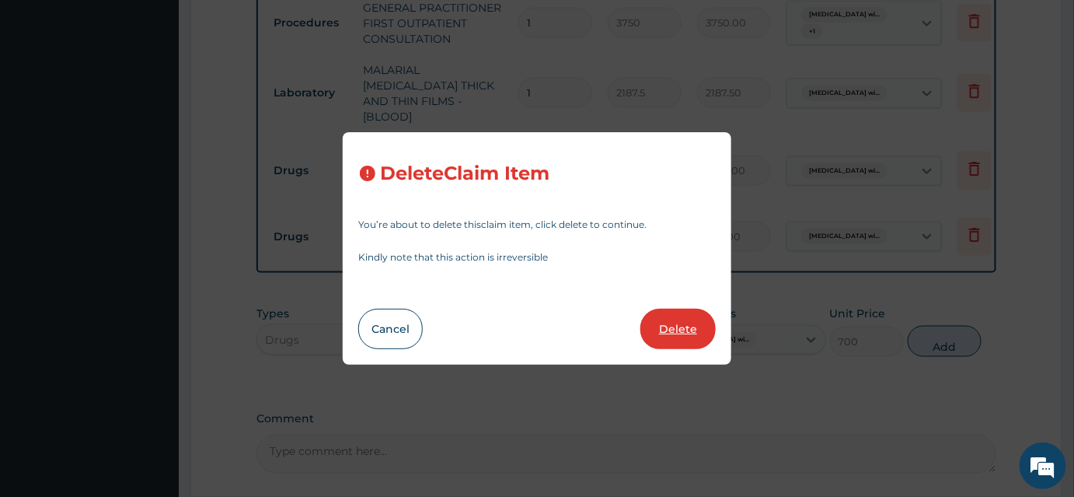
click at [648, 327] on button "Delete" at bounding box center [678, 329] width 75 height 40
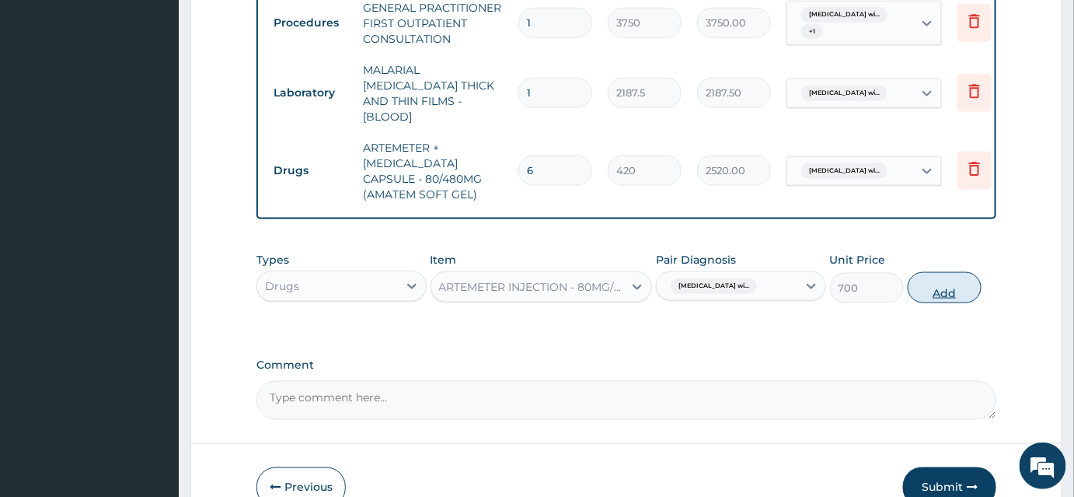
click at [931, 279] on button "Add" at bounding box center [945, 287] width 74 height 31
type input "0"
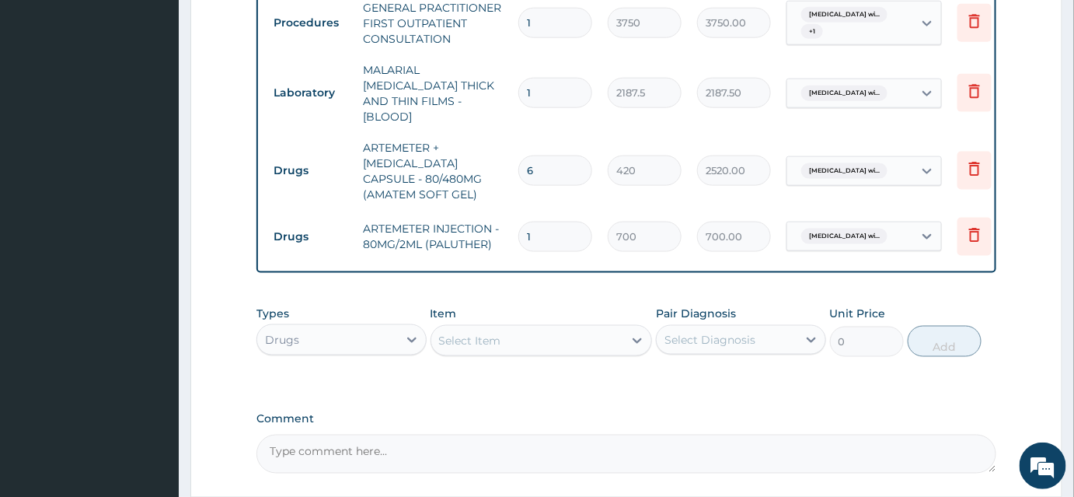
drag, startPoint x: 547, startPoint y: 218, endPoint x: 508, endPoint y: 217, distance: 38.9
click at [508, 217] on tr "Drugs ARTEMETER INJECTION - 80MG/2ML (PALUTHER) 1 700 700.00 Plasmodium malaria…" at bounding box center [647, 237] width 762 height 54
type input "2"
type input "1400.00"
type input "2"
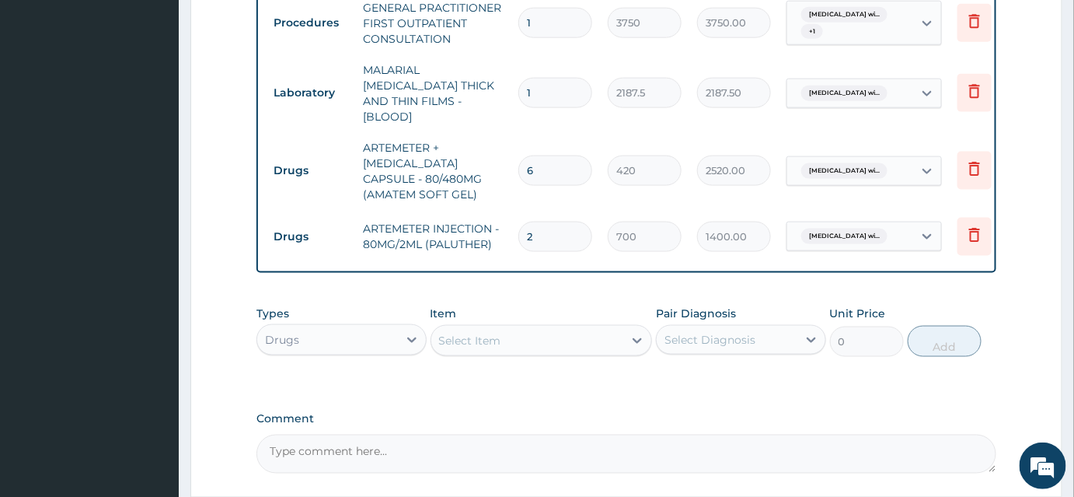
click at [480, 337] on div "Select Item" at bounding box center [470, 341] width 62 height 16
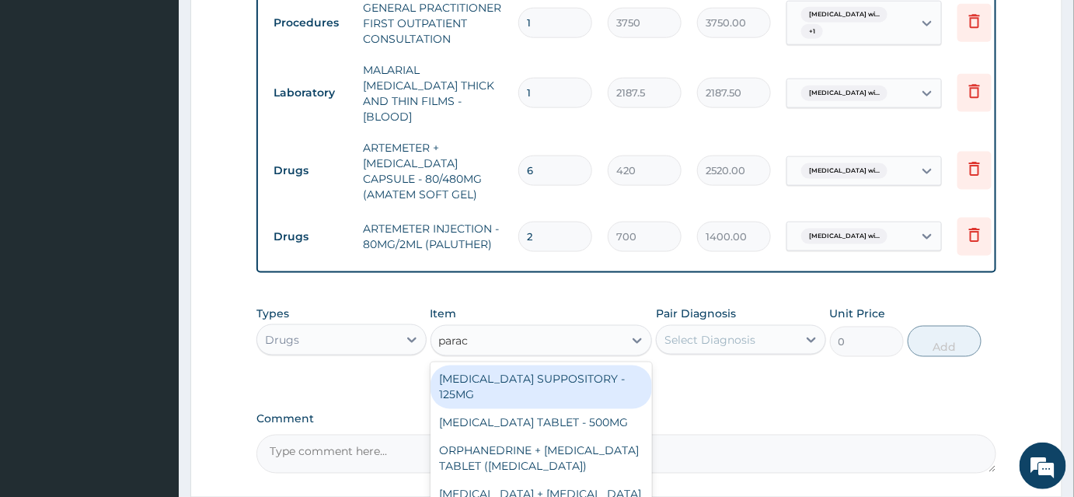
type input "parace"
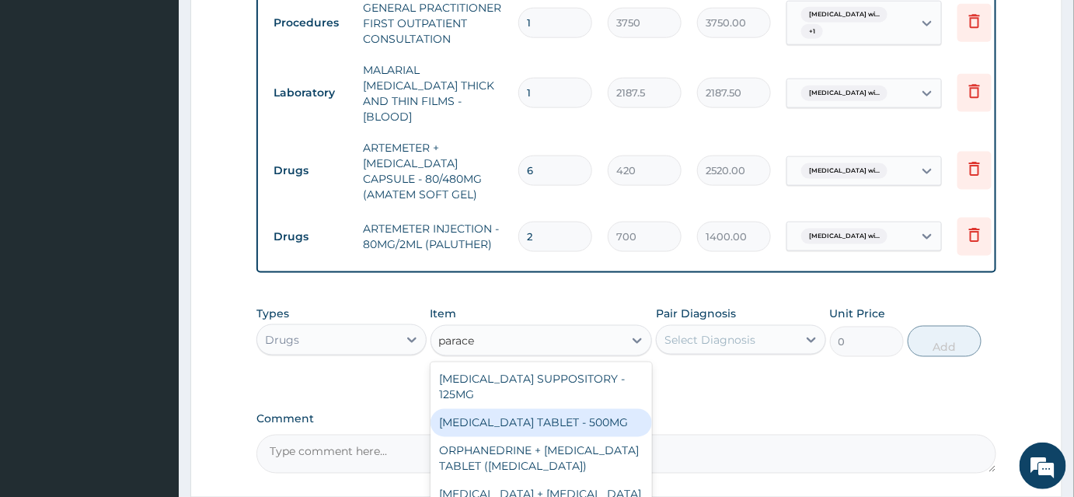
click at [555, 409] on div "PARACETAMOL TABLET - 500MG" at bounding box center [542, 423] width 222 height 28
type input "33.599999999999994"
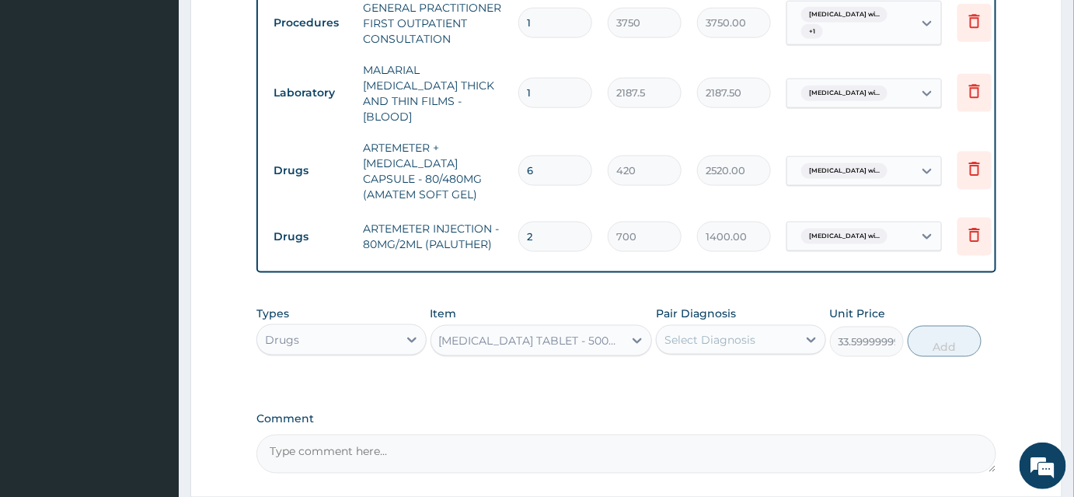
click at [723, 346] on div "Select Diagnosis" at bounding box center [741, 340] width 170 height 30
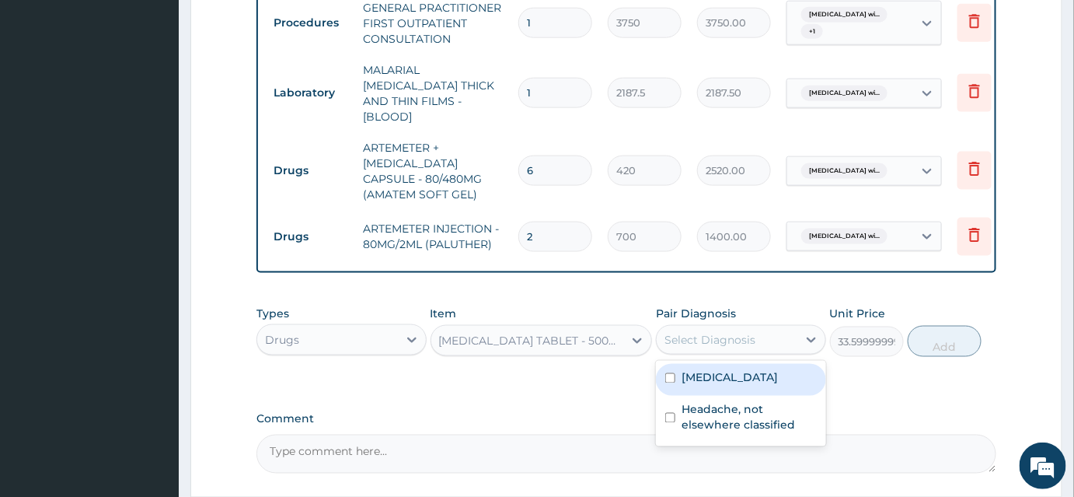
click at [718, 378] on label "Plasmodium malariae malaria without complication" at bounding box center [730, 378] width 96 height 16
checkbox input "true"
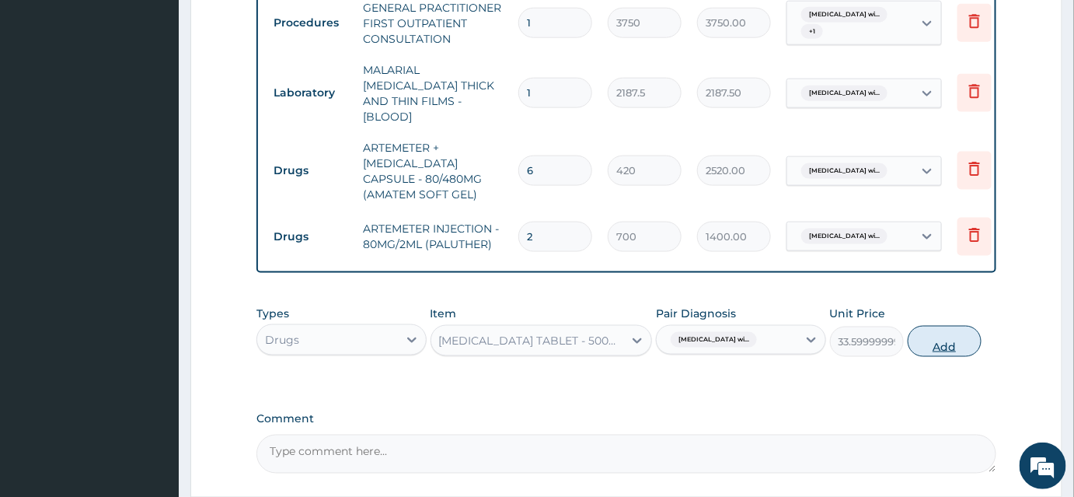
click at [978, 333] on button "Add" at bounding box center [945, 341] width 74 height 31
type input "0"
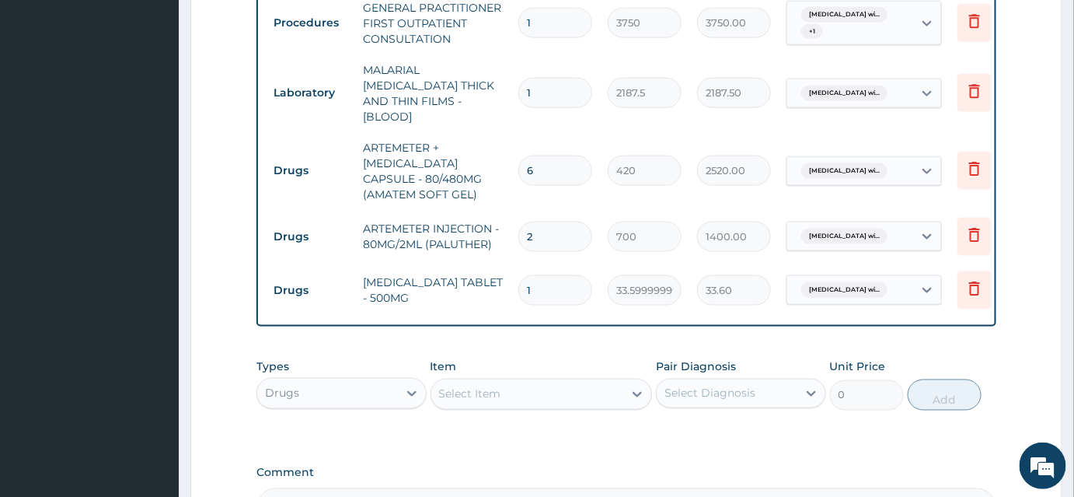
type input "18"
type input "604.80"
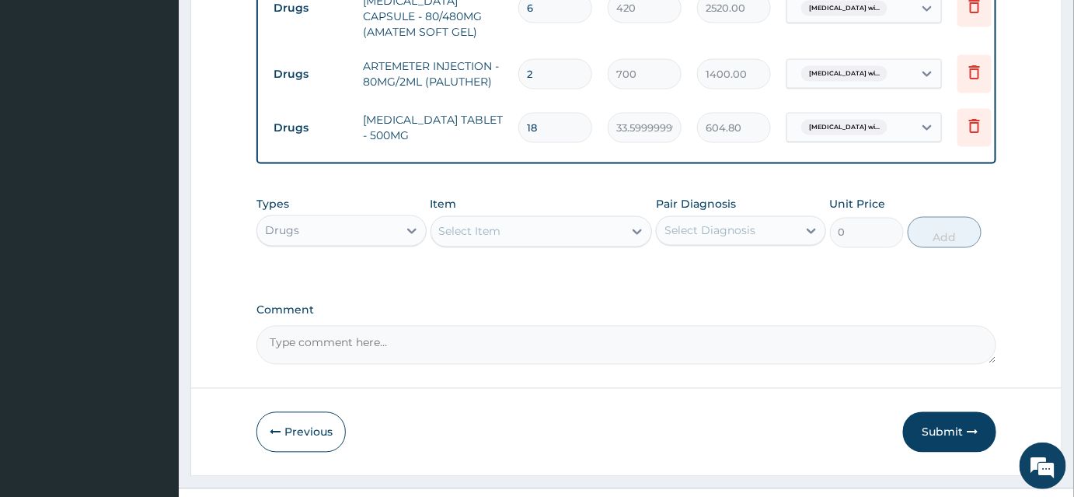
scroll to position [814, 0]
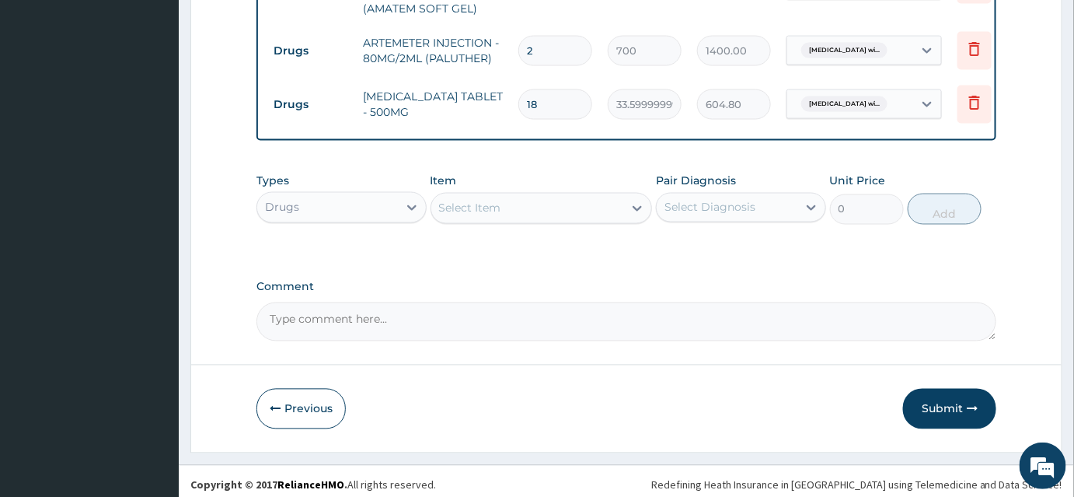
type input "18"
click at [549, 196] on div "Select Item" at bounding box center [527, 208] width 193 height 25
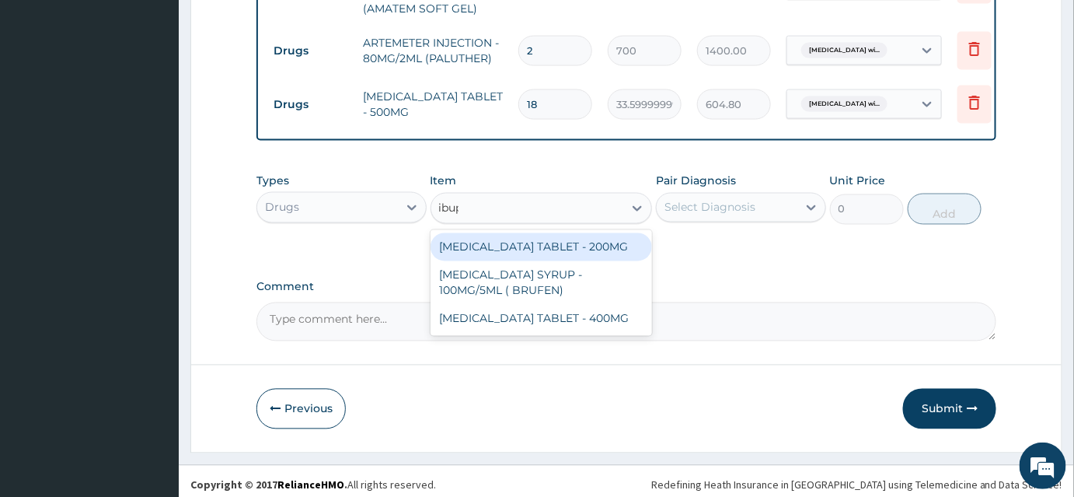
type input "ibupro"
click at [561, 238] on div "IBUPROFEN TABLET - 200MG" at bounding box center [542, 247] width 222 height 28
type input "672"
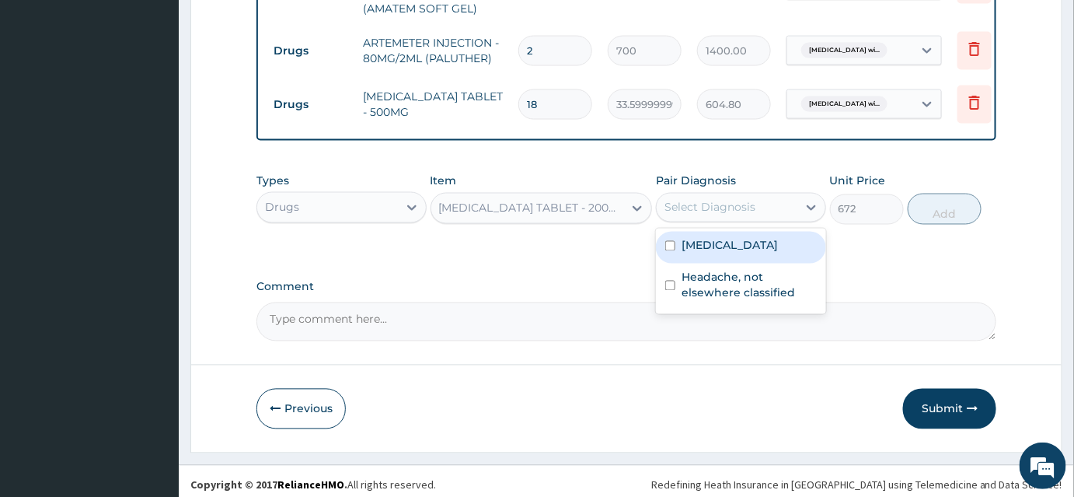
click at [685, 193] on div "Select Diagnosis" at bounding box center [741, 208] width 170 height 30
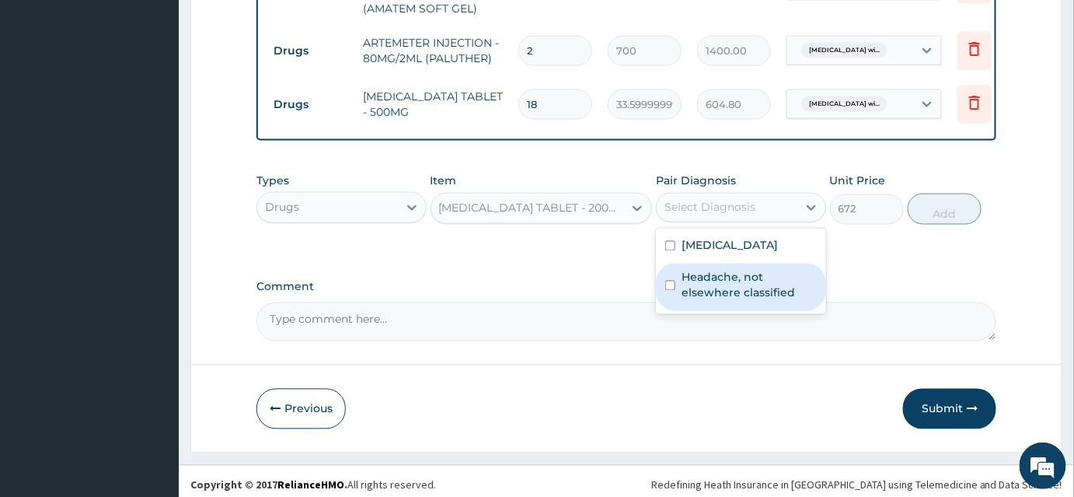
click at [717, 301] on label "Headache, not elsewhere classified" at bounding box center [749, 285] width 135 height 31
checkbox input "true"
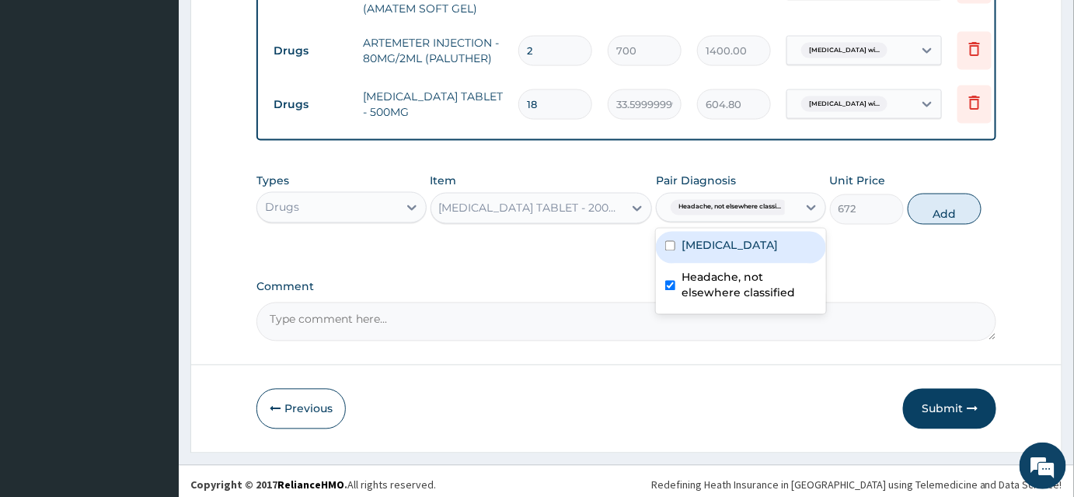
drag, startPoint x: 927, startPoint y: 211, endPoint x: 906, endPoint y: 215, distance: 21.3
click at [927, 211] on button "Add" at bounding box center [945, 209] width 74 height 31
type input "0"
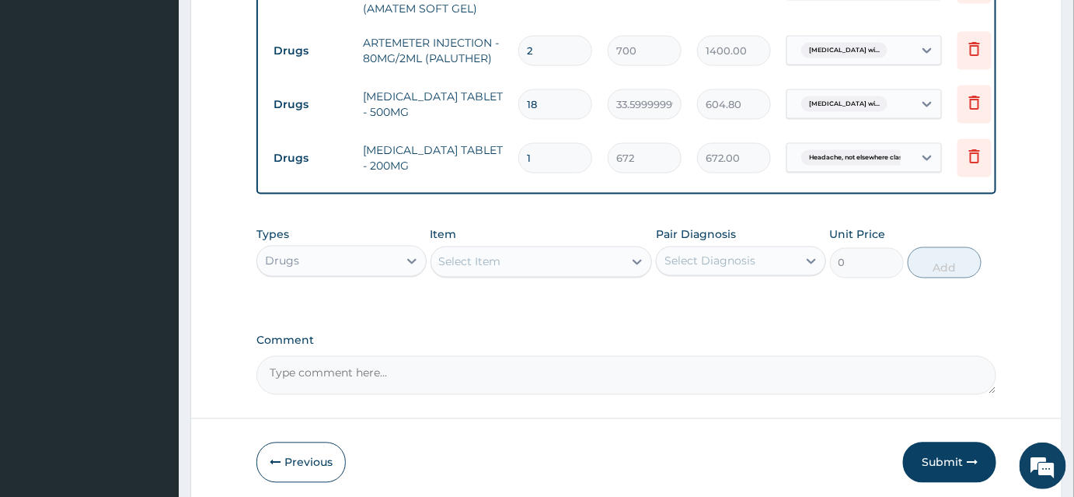
type input "12"
type input "8064.00"
type input "12"
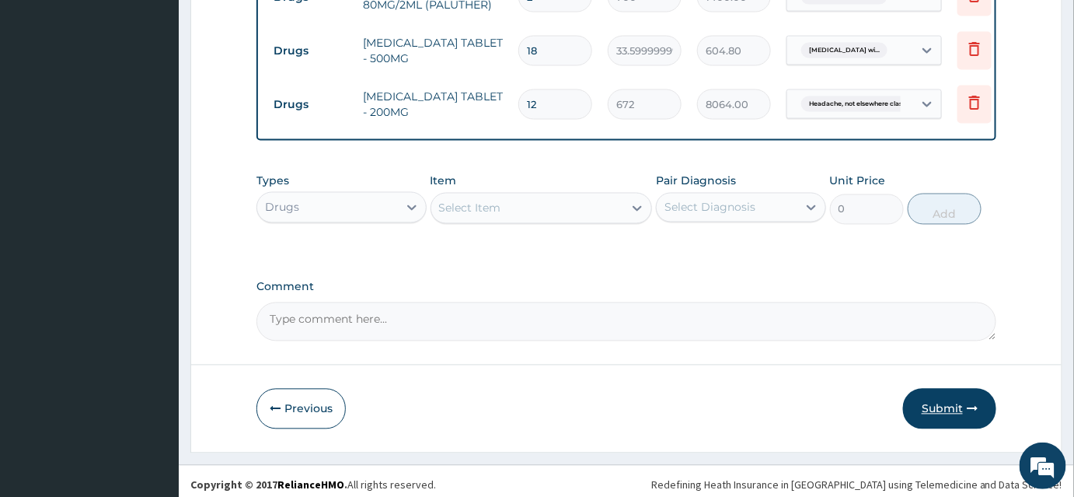
click at [931, 389] on button "Submit" at bounding box center [949, 409] width 93 height 40
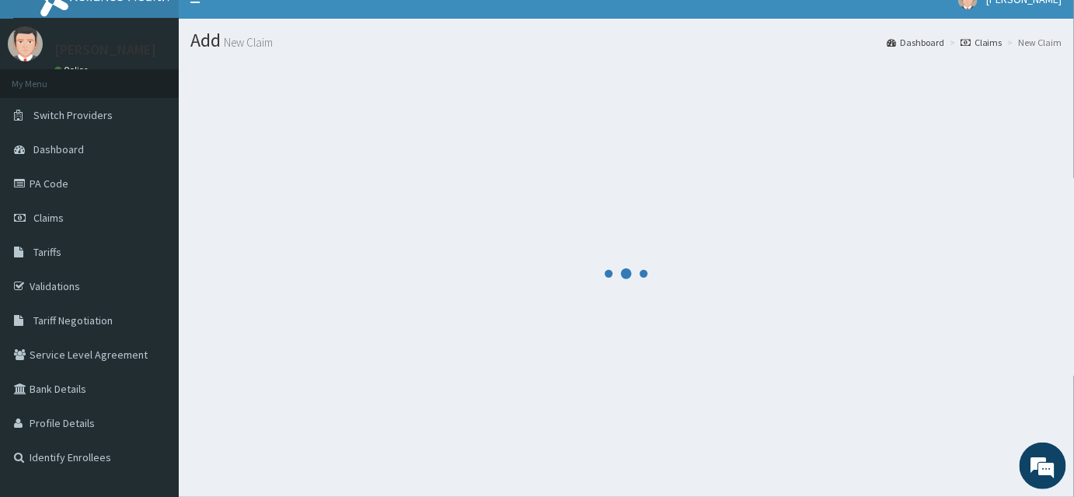
scroll to position [0, 0]
